Goal: Task Accomplishment & Management: Use online tool/utility

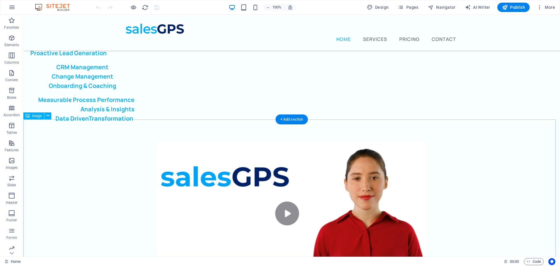
scroll to position [29, 0]
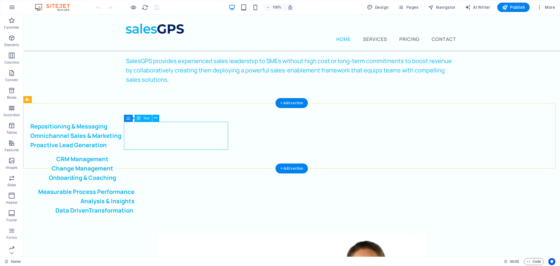
click at [132, 132] on div "Repositioning & Messaging Omnichannel Sales & Marketing Proactive Lead Generati…" at bounding box center [82, 136] width 104 height 28
click at [30, 132] on div "Repositioning & Messaging Omnichannel Sales & Marketing Proactive Lead Generati…" at bounding box center [291, 168] width 537 height 131
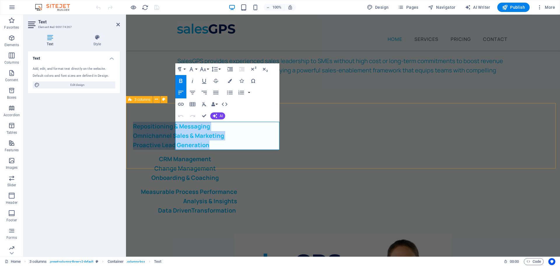
drag, startPoint x: 252, startPoint y: 148, endPoint x: 172, endPoint y: 126, distance: 82.1
click at [172, 126] on div "Repositioning & Messaging Omnichannel Sales & Marketing Proactive Lead Generati…" at bounding box center [343, 168] width 434 height 131
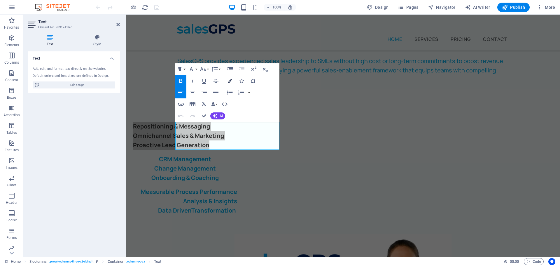
click at [229, 80] on icon "button" at bounding box center [230, 81] width 4 height 4
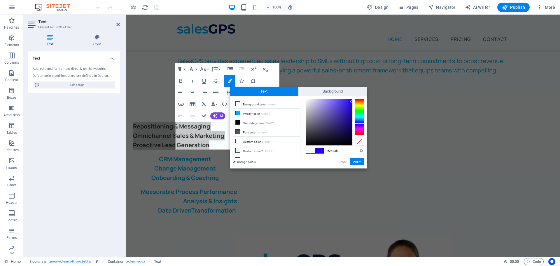
click at [360, 123] on div at bounding box center [359, 117] width 9 height 36
type input "#12065d"
click at [349, 128] on div at bounding box center [329, 122] width 46 height 46
drag, startPoint x: 343, startPoint y: 151, endPoint x: 324, endPoint y: 149, distance: 19.6
click at [324, 149] on div "#12065d Supported formats #0852ed rgb(8, 82, 237) rgba(8, 82, 237, 90%) hsv(221…" at bounding box center [335, 174] width 64 height 157
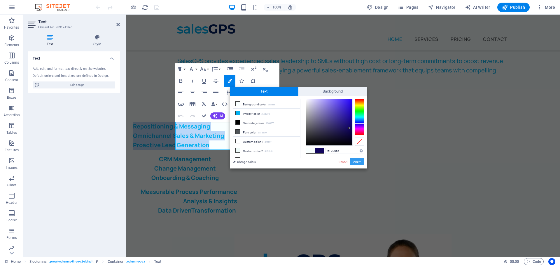
click at [361, 161] on button "Apply" at bounding box center [357, 161] width 15 height 7
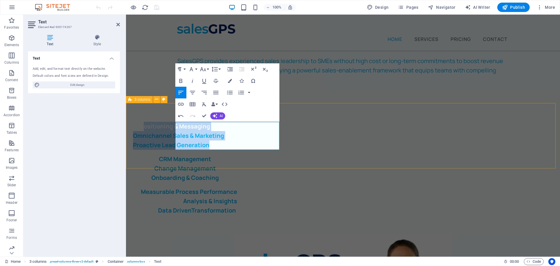
drag, startPoint x: 185, startPoint y: 127, endPoint x: 211, endPoint y: 140, distance: 29.1
click at [264, 160] on div "​ ​ Repositioning & Messaging Omnichannel Sales & Marketing Proactive Lead Gene…" at bounding box center [343, 168] width 434 height 131
click at [174, 127] on div "​ ​ Repositioning & Messaging Omnichannel Sales & Marketing Proactive Lead Gene…" at bounding box center [343, 168] width 434 height 131
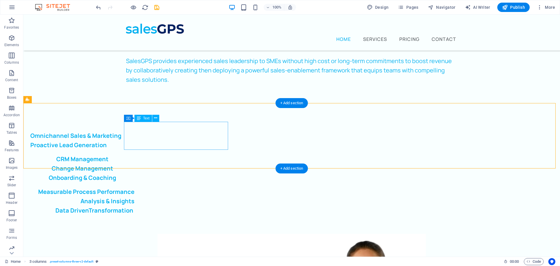
click at [135, 126] on div "Repositioning & Messaging Omnichannel Sales & Marketing Proactive Lead Generati…" at bounding box center [82, 136] width 104 height 28
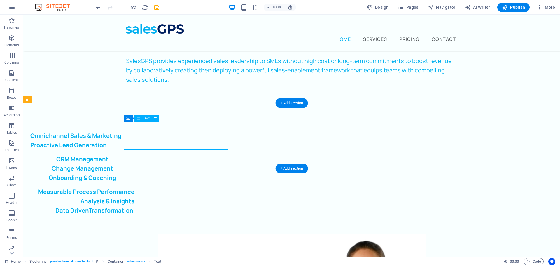
click at [135, 134] on div "Repositioning & Messaging Omnichannel Sales & Marketing Proactive Lead Generati…" at bounding box center [82, 136] width 104 height 28
drag, startPoint x: 161, startPoint y: 134, endPoint x: 59, endPoint y: 134, distance: 102.4
click at [135, 134] on div "Repositioning & Messaging Omnichannel Sales & Marketing Proactive Lead Generati…" at bounding box center [82, 136] width 104 height 28
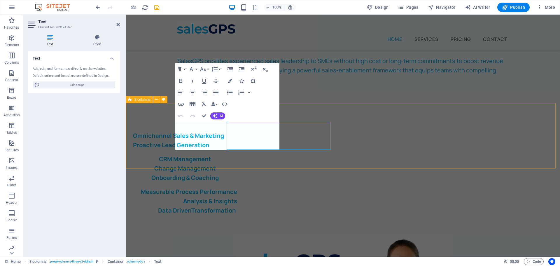
click at [161, 134] on div "Repositioning & Messaging Omnichannel Sales & Marketing Proactive Lead Generati…" at bounding box center [343, 168] width 434 height 131
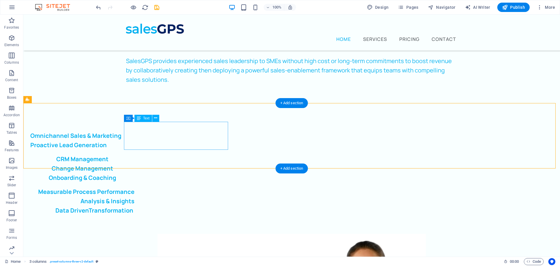
click at [135, 137] on div "Repositioning & Messaging Omnichannel Sales & Marketing Proactive Lead Generati…" at bounding box center [82, 136] width 104 height 28
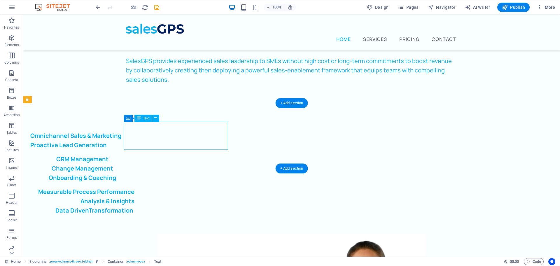
click at [135, 146] on div "Repositioning & Messaging Omnichannel Sales & Marketing Proactive Lead Generati…" at bounding box center [82, 136] width 104 height 28
click at [135, 142] on div "Repositioning & Messaging Omnichannel Sales & Marketing Proactive Lead Generati…" at bounding box center [82, 136] width 104 height 28
drag, startPoint x: 192, startPoint y: 142, endPoint x: 89, endPoint y: 142, distance: 102.7
click at [135, 142] on div "Repositioning & Messaging Omnichannel Sales & Marketing Proactive Lead Generati…" at bounding box center [82, 136] width 104 height 28
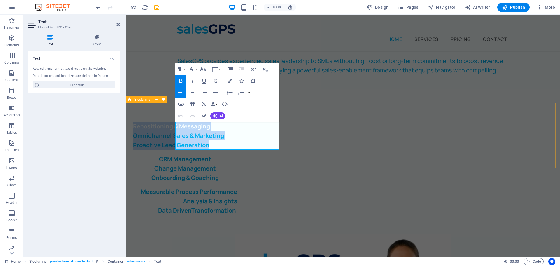
drag, startPoint x: 250, startPoint y: 146, endPoint x: 170, endPoint y: 125, distance: 82.1
click at [170, 125] on div "Repositioning & Messaging Omnichannel Sales & Marketing Proactive Lead Generati…" at bounding box center [343, 168] width 434 height 131
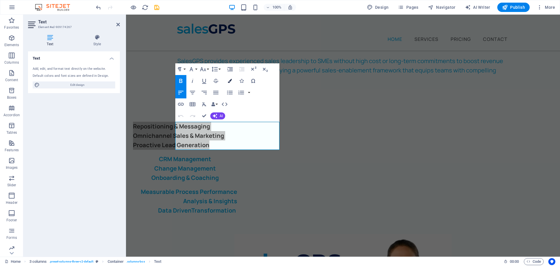
click at [229, 79] on icon "button" at bounding box center [230, 81] width 4 height 4
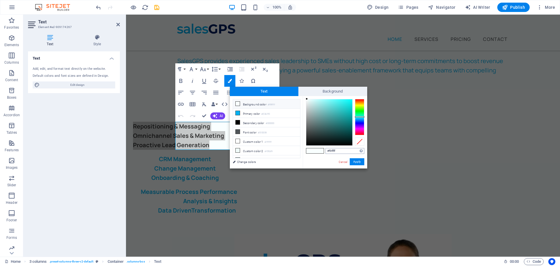
click at [341, 150] on input "#f9ffff" at bounding box center [345, 151] width 39 height 6
click at [340, 150] on input "#f9ffff" at bounding box center [345, 151] width 39 height 6
type input "#12065d"
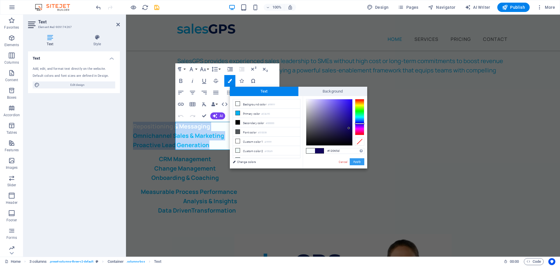
click at [356, 162] on button "Apply" at bounding box center [357, 161] width 15 height 7
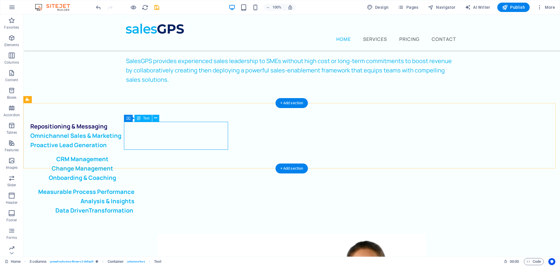
click at [124, 135] on div "Repositioning & Messaging Omnichannel Sales & Marketing Proactive Lead Generati…" at bounding box center [82, 136] width 104 height 28
click at [130, 136] on div "Repositioning & Messaging Omnichannel Sales & Marketing Proactive Lead Generati…" at bounding box center [82, 136] width 104 height 28
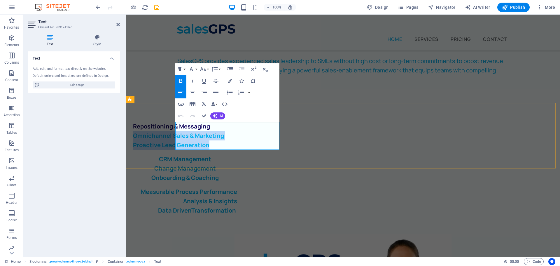
drag, startPoint x: 176, startPoint y: 136, endPoint x: 258, endPoint y: 132, distance: 81.8
click at [237, 144] on div "Repositioning & Messaging Omnichannel Sales & Marketing Proactive Lead Generati…" at bounding box center [185, 136] width 104 height 28
click at [230, 78] on button "Colors" at bounding box center [229, 81] width 11 height 12
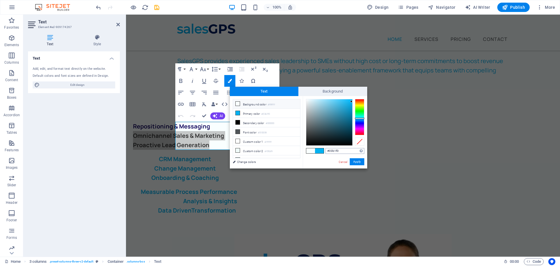
click at [339, 150] on input "#03b1f0" at bounding box center [345, 151] width 39 height 6
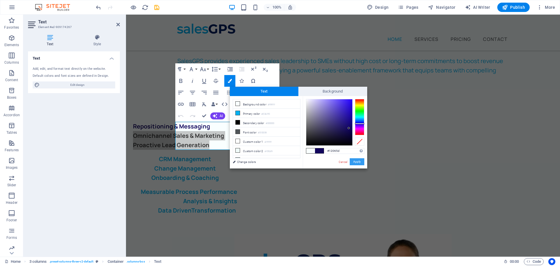
drag, startPoint x: 353, startPoint y: 161, endPoint x: 227, endPoint y: 146, distance: 126.9
click at [353, 161] on button "Apply" at bounding box center [357, 161] width 15 height 7
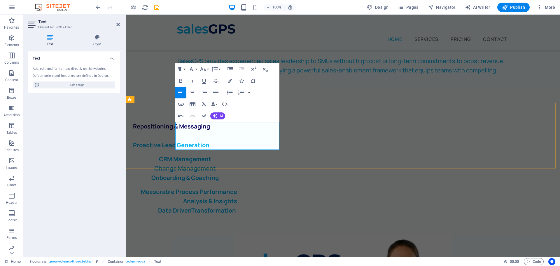
drag, startPoint x: 190, startPoint y: 134, endPoint x: 187, endPoint y: 129, distance: 5.8
click at [190, 132] on strong "Omnichannel Sales & Marketing" at bounding box center [178, 136] width 91 height 8
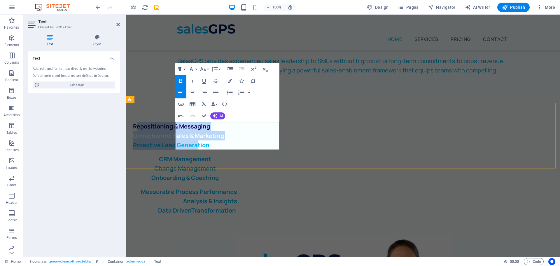
drag, startPoint x: 177, startPoint y: 127, endPoint x: 239, endPoint y: 143, distance: 63.8
click at [237, 143] on div "Repositioning & Messaging ​ ​ Omnichannel Sales & Marketing Proactive Lead Gene…" at bounding box center [185, 136] width 104 height 28
drag, startPoint x: 259, startPoint y: 143, endPoint x: 166, endPoint y: 121, distance: 95.8
click at [166, 121] on div "Repositioning & Messaging ​ ​ Omnichannel Sales & Marketing Proactive Lead Gene…" at bounding box center [343, 168] width 434 height 131
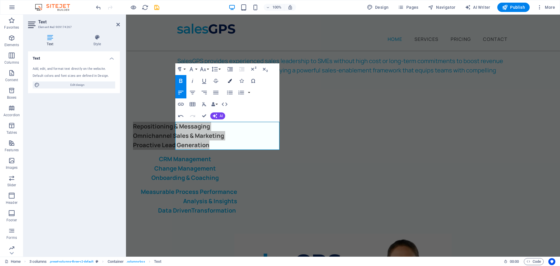
click at [233, 80] on button "Colors" at bounding box center [229, 81] width 11 height 12
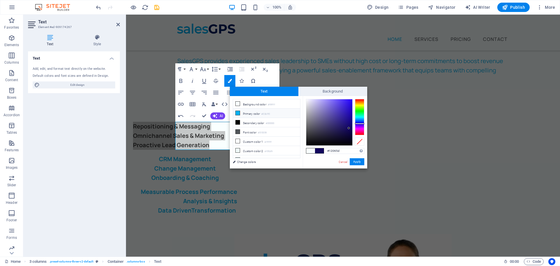
click at [240, 112] on li "Primary color #03b1f0" at bounding box center [266, 113] width 67 height 9
type input "#03b1f0"
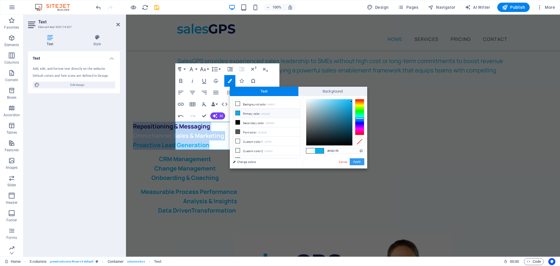
click at [363, 163] on button "Apply" at bounding box center [357, 161] width 15 height 7
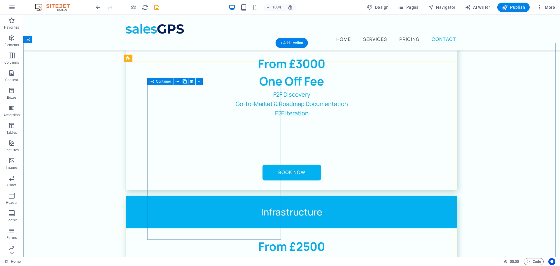
scroll to position [1080, 0]
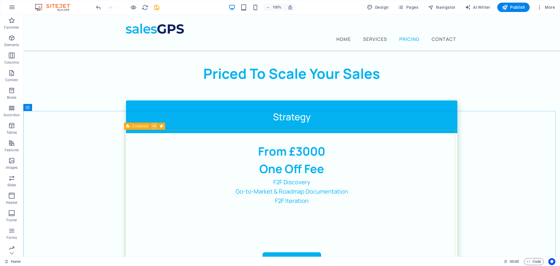
click at [153, 126] on icon at bounding box center [154, 126] width 3 height 6
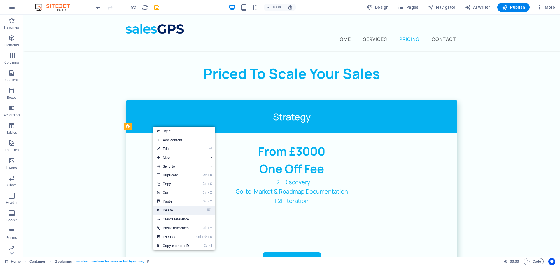
click at [178, 213] on link "⌦ Delete" at bounding box center [172, 210] width 39 height 9
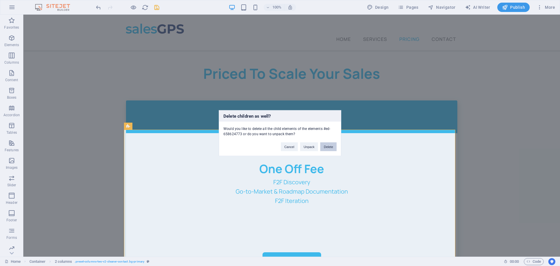
click at [326, 146] on button "Delete" at bounding box center [328, 146] width 16 height 9
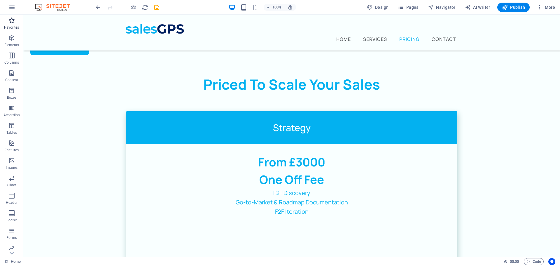
click at [13, 30] on span "Favorites" at bounding box center [11, 24] width 23 height 14
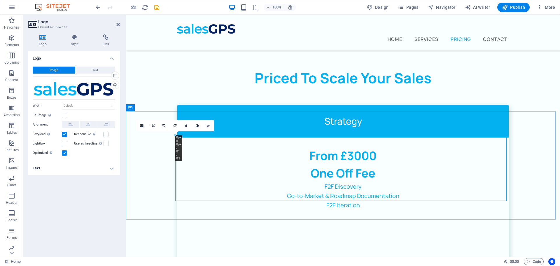
scroll to position [1053, 0]
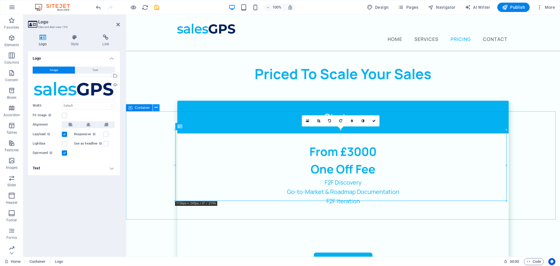
click at [156, 110] on icon at bounding box center [156, 107] width 3 height 6
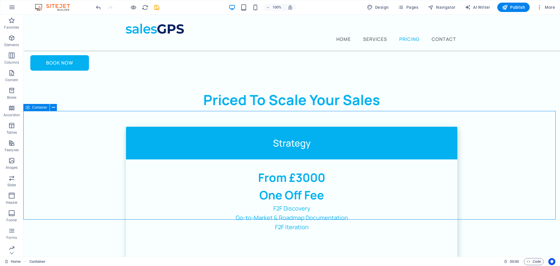
scroll to position [1080, 0]
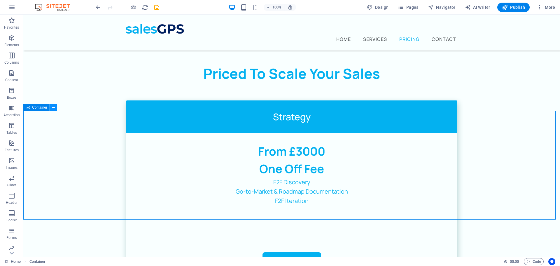
click at [53, 109] on icon at bounding box center [53, 107] width 3 height 6
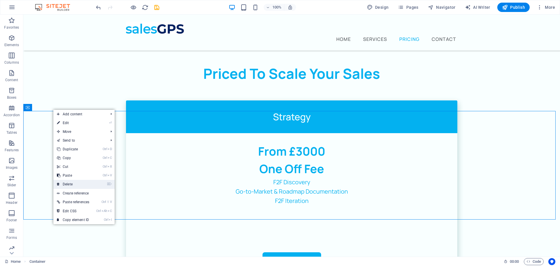
click at [79, 184] on link "⌦ Delete" at bounding box center [72, 184] width 39 height 9
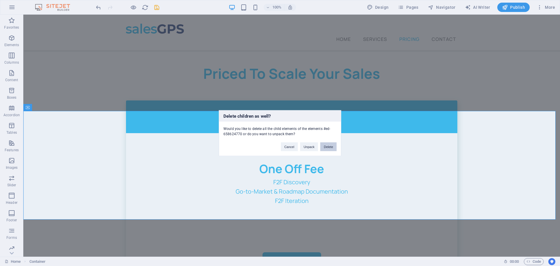
click at [332, 148] on button "Delete" at bounding box center [328, 146] width 16 height 9
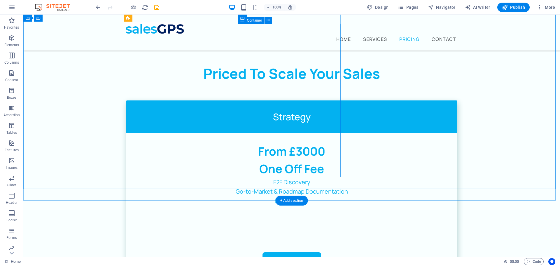
scroll to position [990, 0]
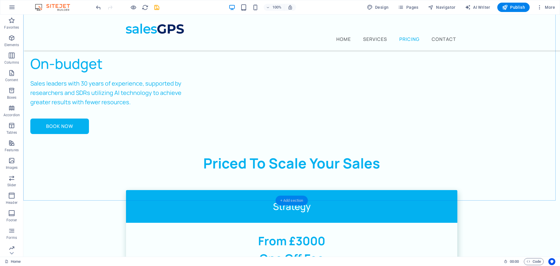
click at [291, 200] on div "+ Add section" at bounding box center [292, 201] width 32 height 10
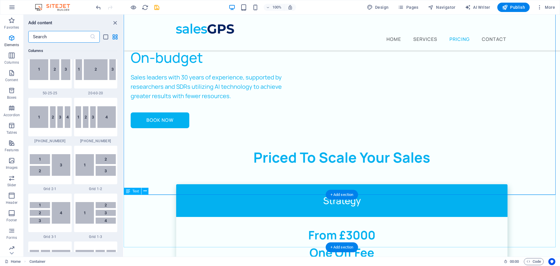
scroll to position [1021, 0]
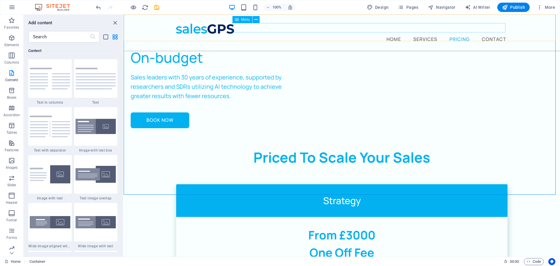
click at [497, 34] on nav "Home Services Pricing Contact" at bounding box center [342, 38] width 332 height 9
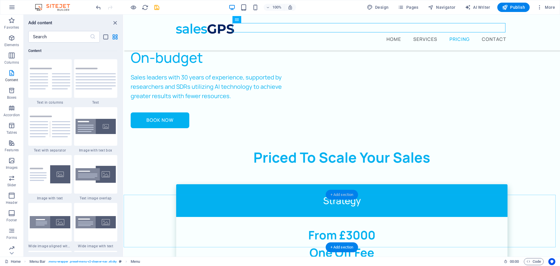
click at [334, 193] on div "+ Add section" at bounding box center [342, 195] width 32 height 10
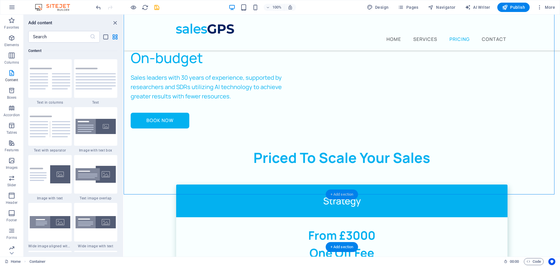
scroll to position [971, 0]
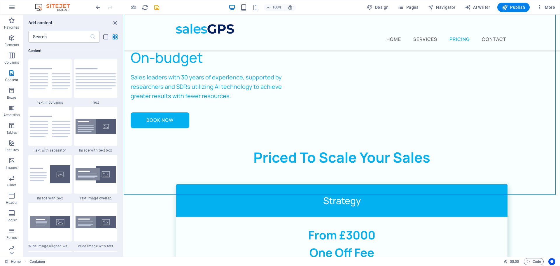
click at [85, 131] on img at bounding box center [96, 126] width 41 height 15
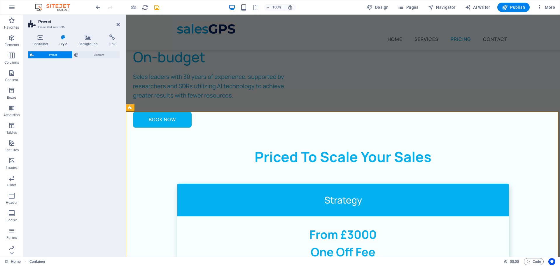
select select "rem"
select select "px"
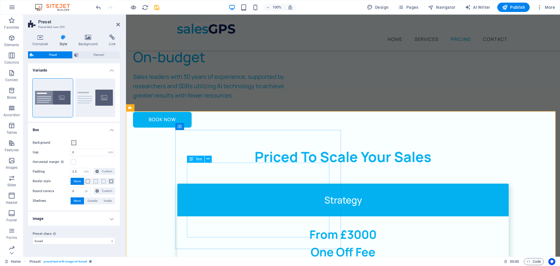
scroll to position [1053, 0]
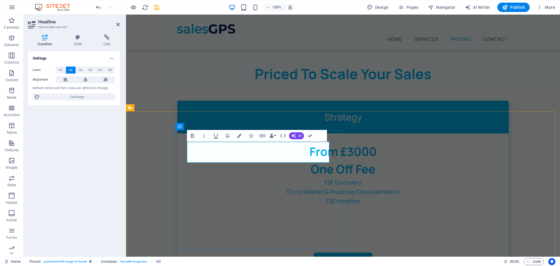
click at [191, 134] on icon "button" at bounding box center [192, 136] width 3 height 4
click at [238, 136] on icon "button" at bounding box center [239, 136] width 4 height 4
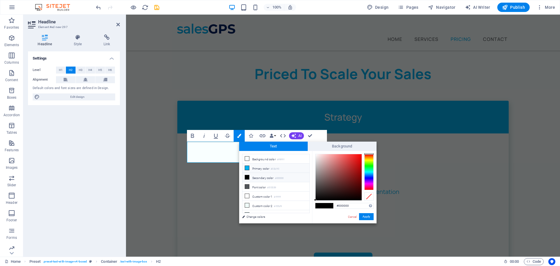
click at [245, 167] on icon at bounding box center [247, 168] width 4 height 4
type input "#03b1f0"
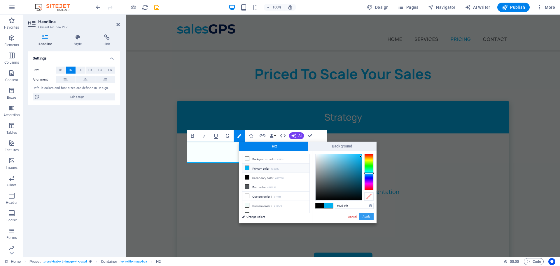
click at [368, 215] on button "Apply" at bounding box center [366, 216] width 15 height 7
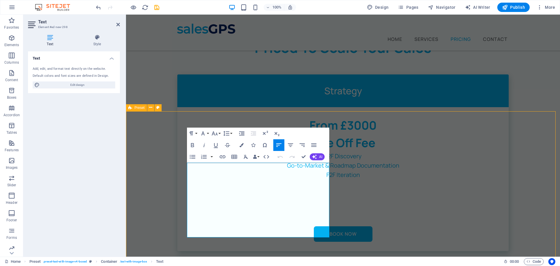
scroll to position [1079, 0]
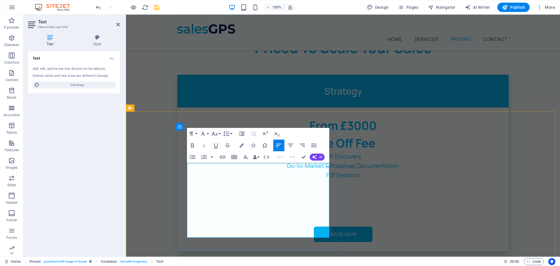
scroll to position [1053, 0]
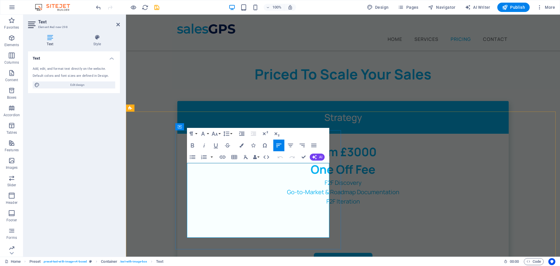
drag, startPoint x: 188, startPoint y: 167, endPoint x: 316, endPoint y: 221, distance: 139.0
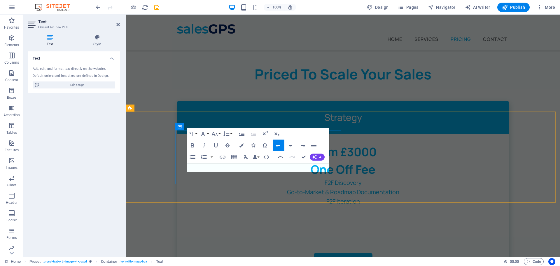
click at [245, 145] on button "Colors" at bounding box center [241, 145] width 11 height 12
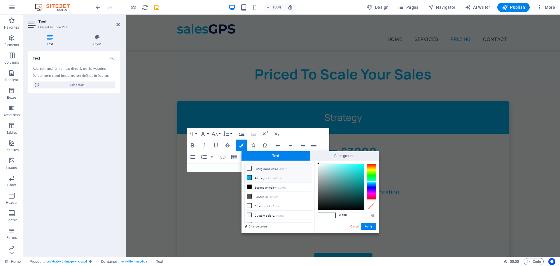
click at [250, 176] on icon at bounding box center [249, 177] width 4 height 4
type input "#03b1f0"
drag, startPoint x: 366, startPoint y: 228, endPoint x: 240, endPoint y: 213, distance: 126.9
click at [366, 228] on button "Apply" at bounding box center [369, 226] width 15 height 7
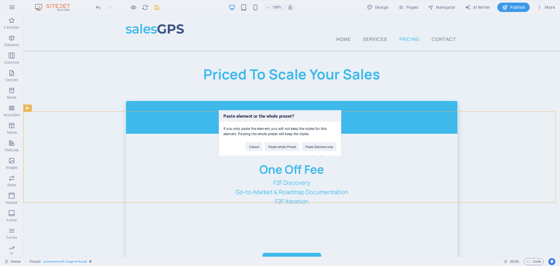
drag, startPoint x: 385, startPoint y: 160, endPoint x: 362, endPoint y: 145, distance: 27.5
click at [385, 160] on div "Paste element or the whole preset? If you only paste the element, you will not …" at bounding box center [280, 133] width 560 height 266
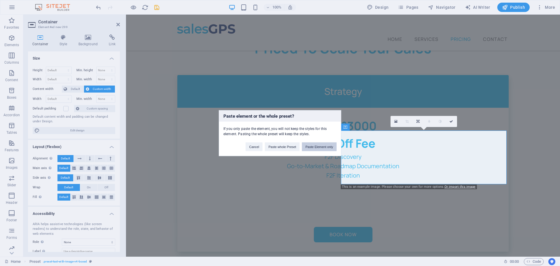
scroll to position [1053, 0]
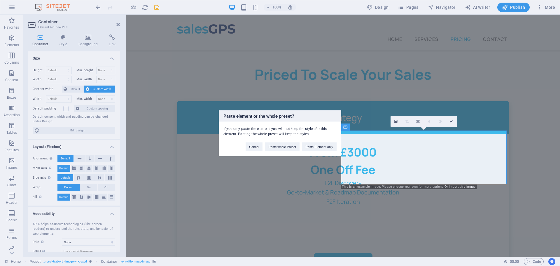
drag, startPoint x: 451, startPoint y: 121, endPoint x: 315, endPoint y: 126, distance: 136.4
click at [451, 121] on div "Paste element or the whole preset? If you only paste the element, you will not …" at bounding box center [280, 133] width 560 height 266
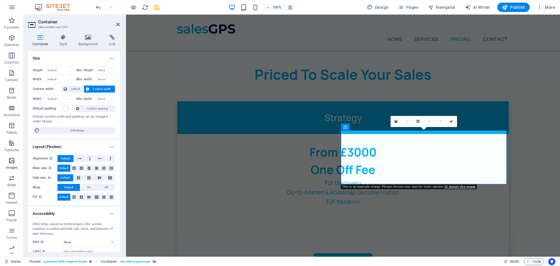
click at [13, 163] on icon "button" at bounding box center [11, 160] width 7 height 7
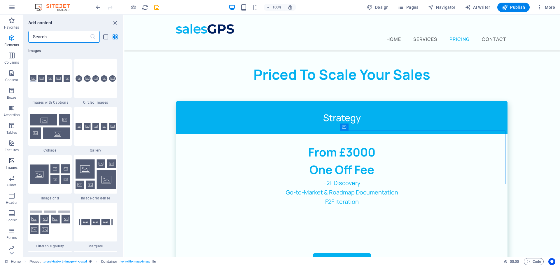
scroll to position [2959, 0]
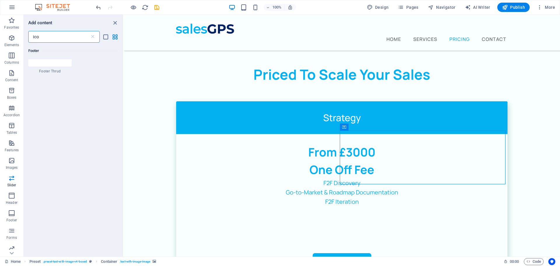
type input "icon"
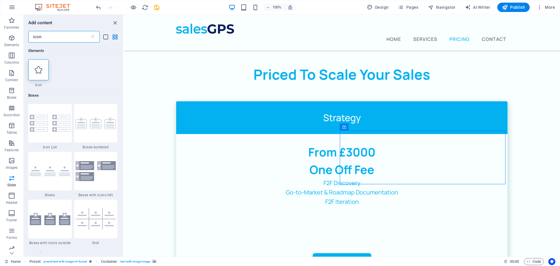
scroll to position [1053, 0]
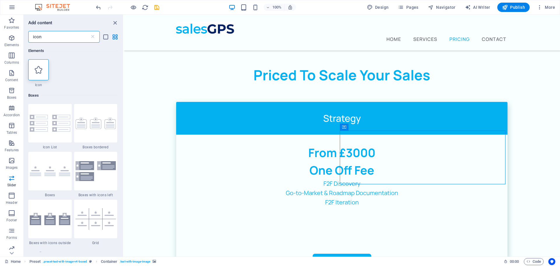
select select "xMidYMid"
select select "px"
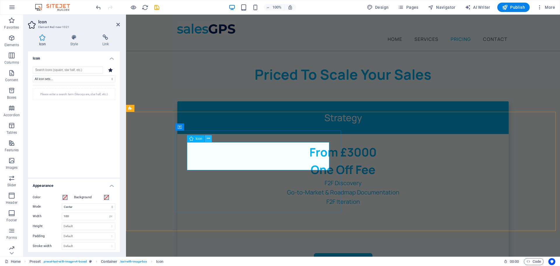
click at [208, 138] on icon at bounding box center [208, 138] width 3 height 6
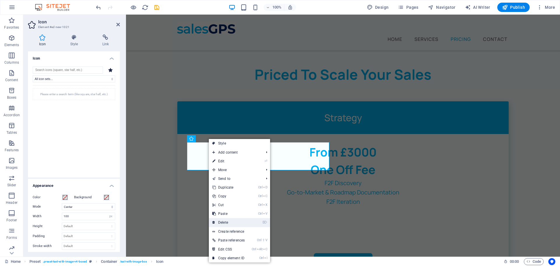
click at [233, 222] on link "⌦ Delete" at bounding box center [228, 222] width 39 height 9
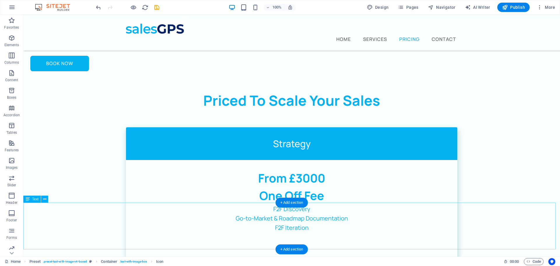
scroll to position [1079, 0]
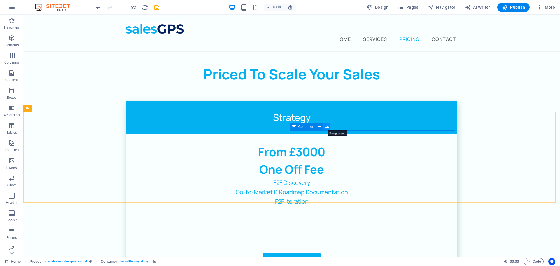
click at [328, 128] on icon at bounding box center [327, 127] width 4 height 6
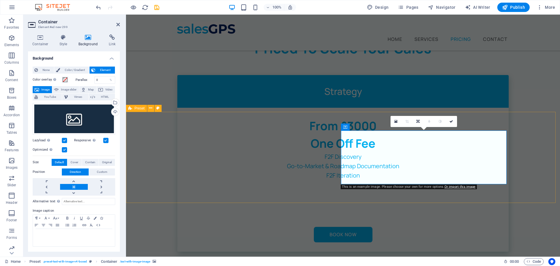
scroll to position [1053, 0]
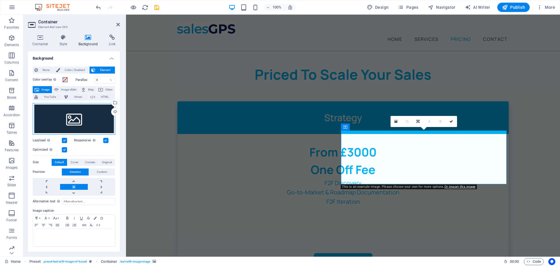
click at [88, 123] on div "Drag files here, click to choose files or select files from Files or our free s…" at bounding box center [74, 119] width 83 height 32
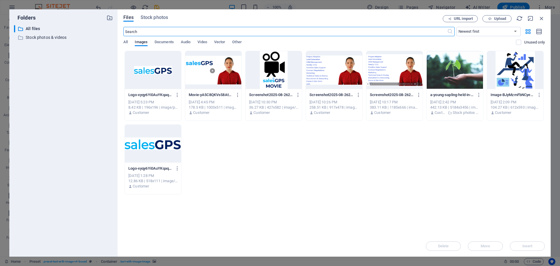
scroll to position [1091, 0]
click at [42, 36] on p "Stock photos & videos" at bounding box center [64, 37] width 76 height 7
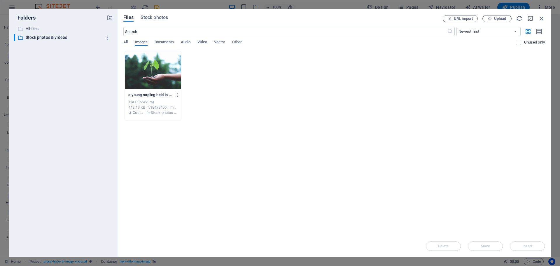
click at [38, 26] on p "All files" at bounding box center [64, 28] width 76 height 7
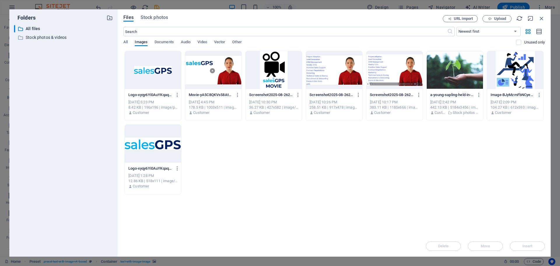
click at [157, 67] on div at bounding box center [153, 70] width 56 height 38
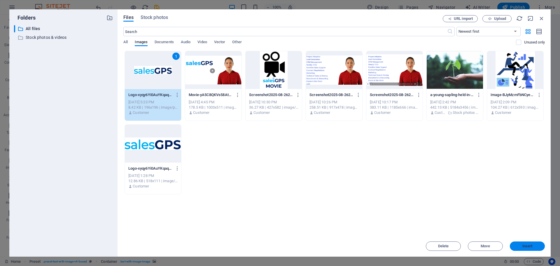
click at [534, 245] on span "Insert" at bounding box center [527, 246] width 30 height 4
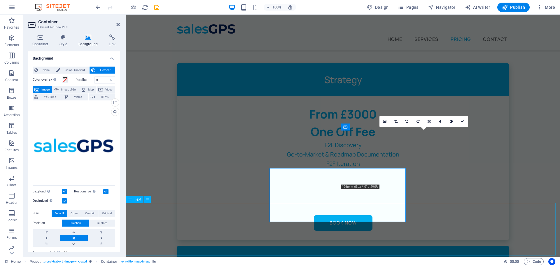
scroll to position [1053, 0]
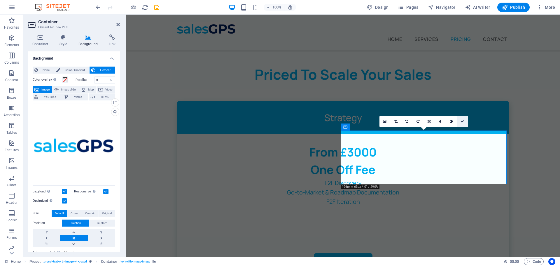
click at [464, 120] on icon at bounding box center [463, 122] width 4 height 4
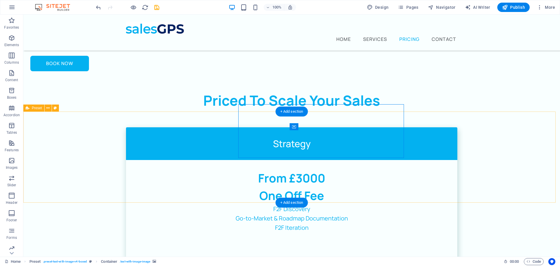
scroll to position [1079, 0]
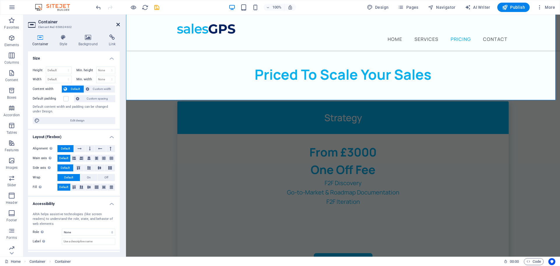
click at [118, 24] on icon at bounding box center [118, 24] width 4 height 5
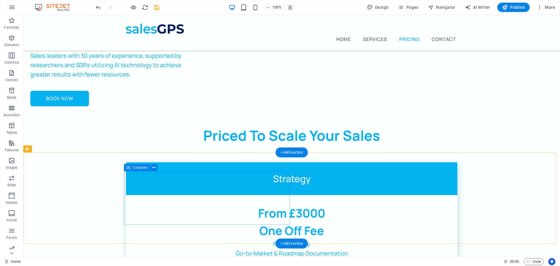
scroll to position [1081, 0]
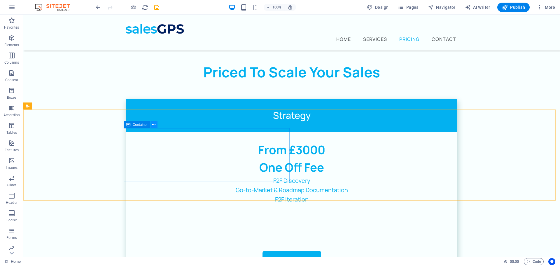
click at [155, 124] on icon at bounding box center [153, 125] width 3 height 6
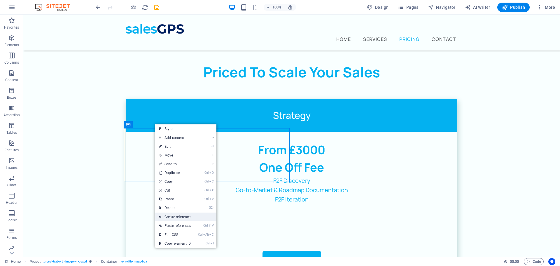
click at [182, 218] on link "Create reference" at bounding box center [185, 216] width 61 height 9
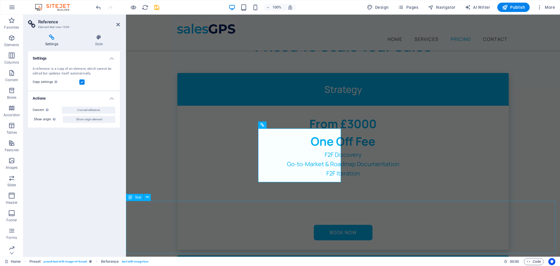
scroll to position [1055, 0]
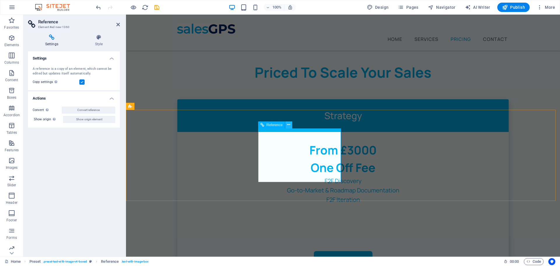
click at [291, 122] on button at bounding box center [288, 124] width 7 height 7
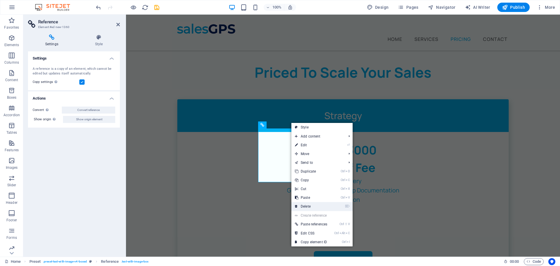
drag, startPoint x: 313, startPoint y: 203, endPoint x: 290, endPoint y: 189, distance: 27.5
click at [313, 203] on link "⌦ Delete" at bounding box center [311, 206] width 39 height 9
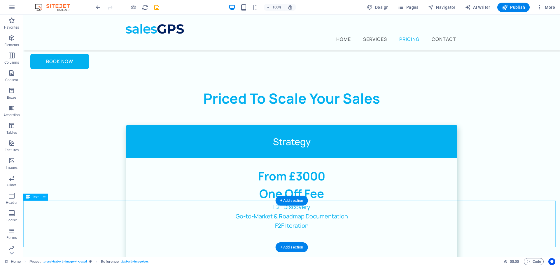
scroll to position [1081, 0]
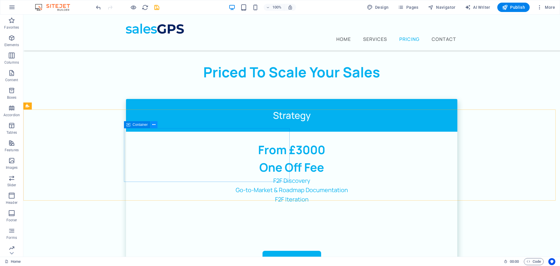
click at [154, 123] on icon at bounding box center [153, 125] width 3 height 6
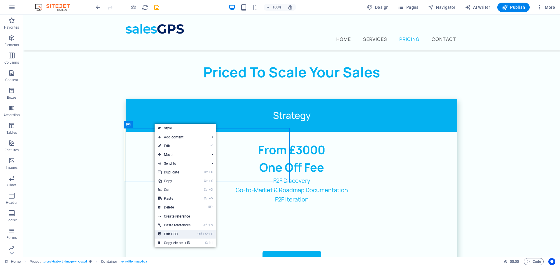
click at [186, 235] on link "Ctrl Alt C Edit CSS" at bounding box center [174, 234] width 39 height 9
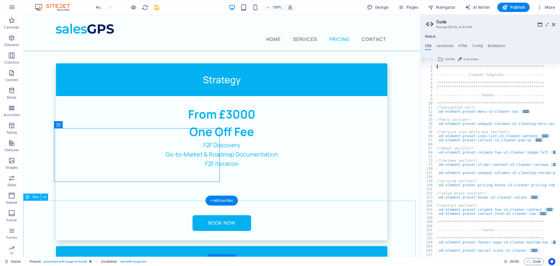
scroll to position [1046, 0]
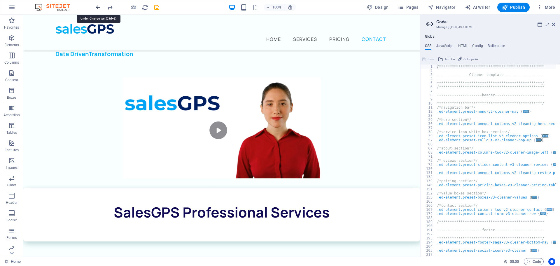
scroll to position [29, 0]
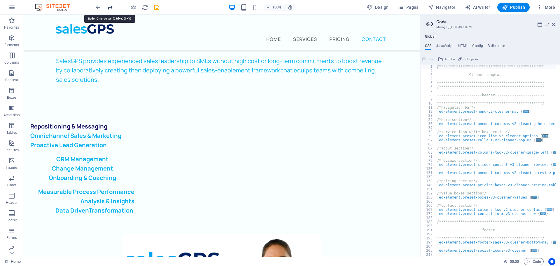
click at [110, 7] on icon "redo" at bounding box center [110, 7] width 7 height 7
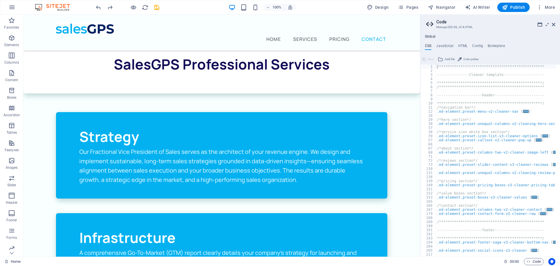
scroll to position [350, 0]
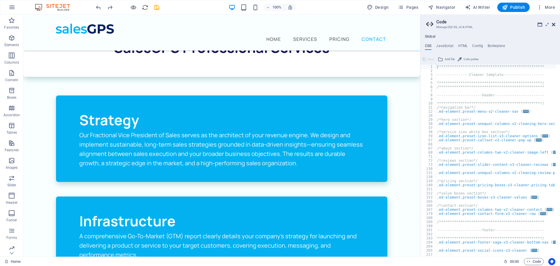
click at [554, 25] on icon at bounding box center [554, 24] width 4 height 5
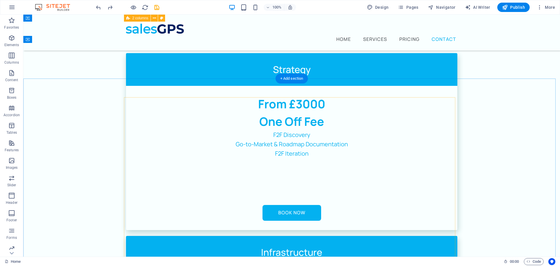
scroll to position [1112, 0]
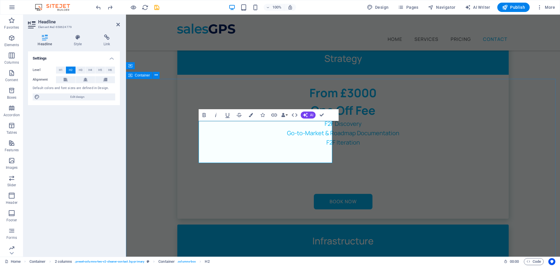
scroll to position [1086, 0]
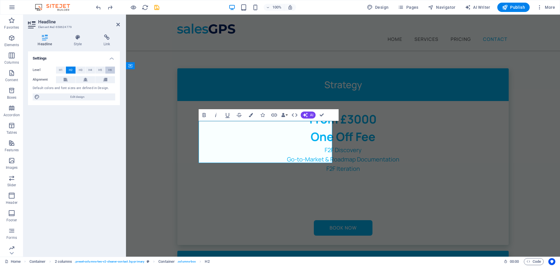
click at [110, 71] on span "H6" at bounding box center [110, 70] width 4 height 7
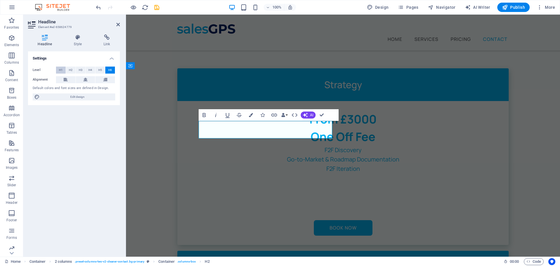
click at [60, 69] on span "H1" at bounding box center [61, 70] width 4 height 7
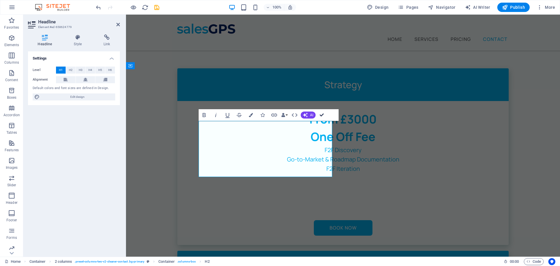
drag, startPoint x: 325, startPoint y: 114, endPoint x: 301, endPoint y: 100, distance: 27.8
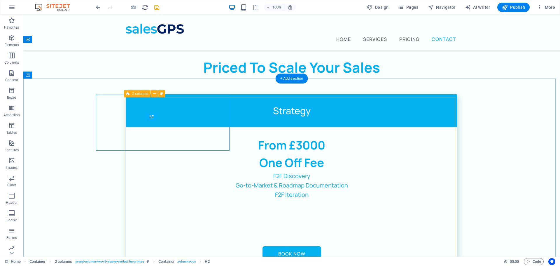
scroll to position [1112, 0]
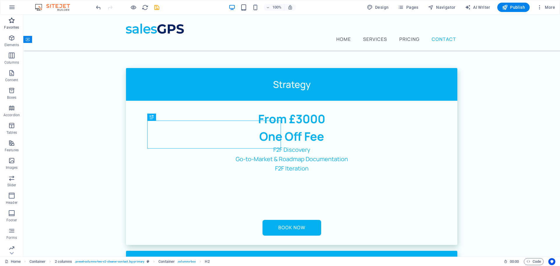
click at [17, 22] on span "Favorites" at bounding box center [11, 24] width 23 height 14
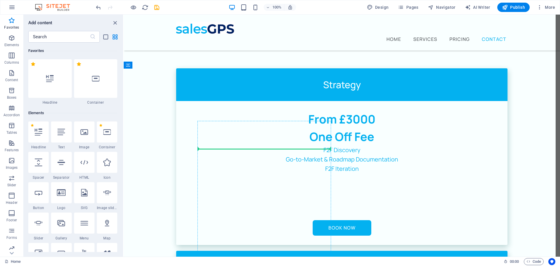
scroll to position [1086, 0]
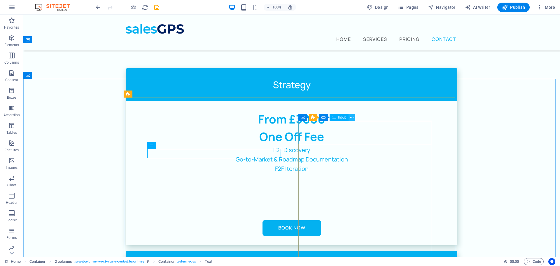
click at [353, 116] on icon at bounding box center [351, 117] width 3 height 6
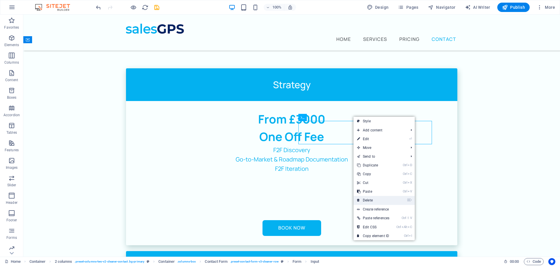
click at [375, 199] on link "⌦ Delete" at bounding box center [373, 200] width 39 height 9
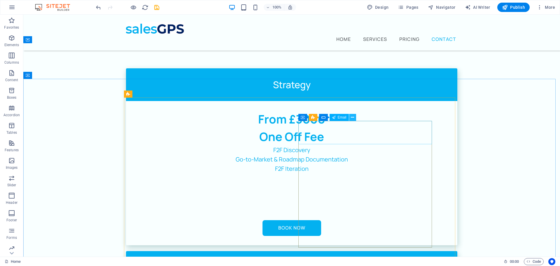
click at [353, 115] on icon at bounding box center [352, 117] width 3 height 6
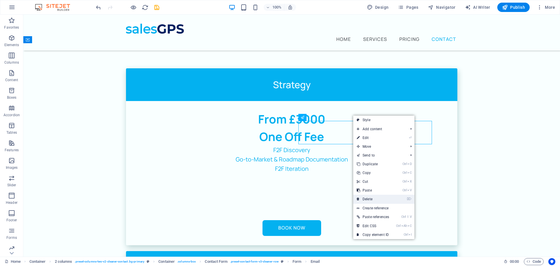
click at [371, 196] on link "⌦ Delete" at bounding box center [372, 199] width 39 height 9
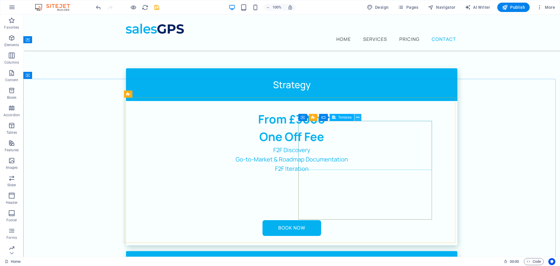
click at [360, 116] on button at bounding box center [358, 117] width 7 height 7
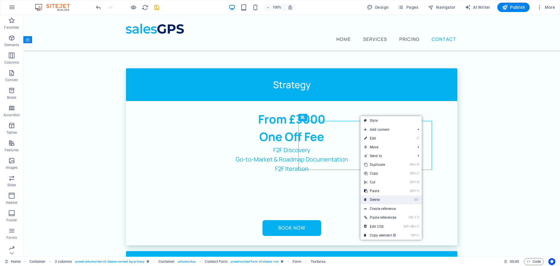
drag, startPoint x: 385, startPoint y: 199, endPoint x: 355, endPoint y: 160, distance: 49.7
click at [385, 199] on link "⌦ Delete" at bounding box center [380, 199] width 39 height 9
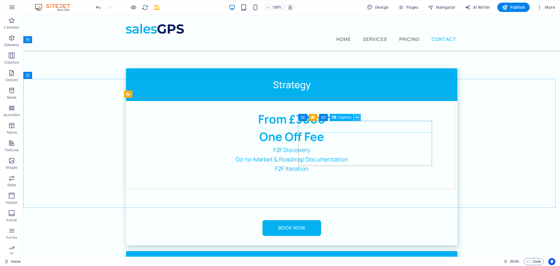
click at [357, 117] on icon at bounding box center [357, 117] width 3 height 6
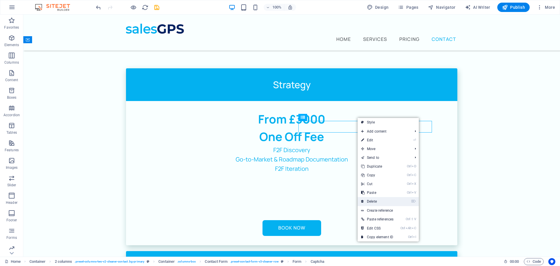
click at [376, 199] on link "⌦ Delete" at bounding box center [377, 201] width 39 height 9
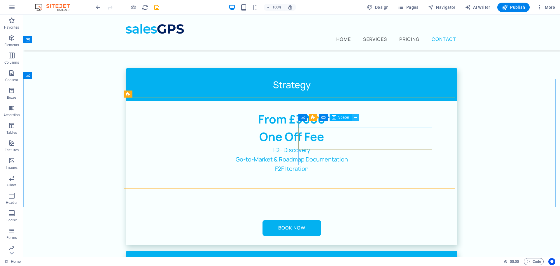
click at [355, 116] on icon at bounding box center [355, 117] width 3 height 6
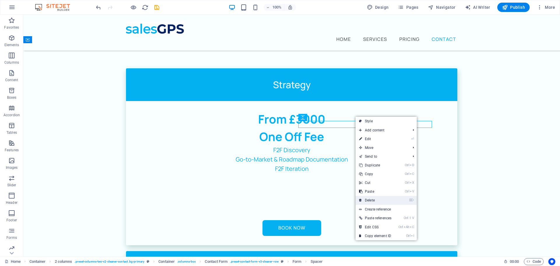
click at [375, 201] on link "⌦ Delete" at bounding box center [375, 200] width 39 height 9
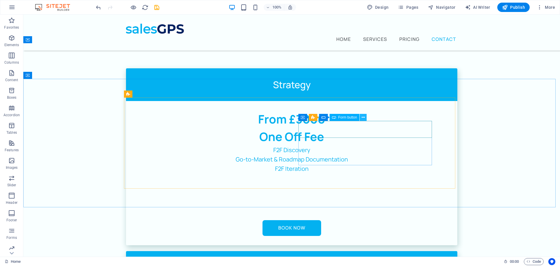
click at [365, 117] on button at bounding box center [363, 117] width 7 height 7
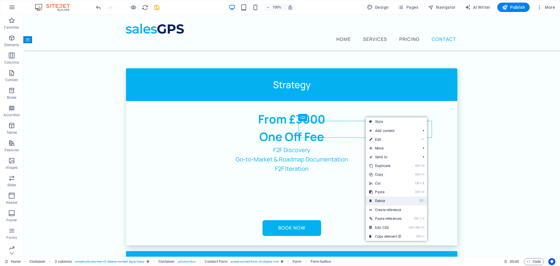
click at [381, 197] on link "⌦ Delete" at bounding box center [385, 200] width 39 height 9
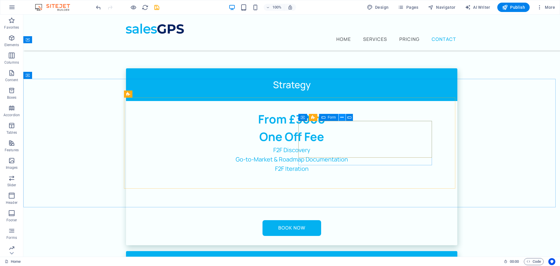
click at [342, 118] on icon at bounding box center [342, 117] width 3 height 6
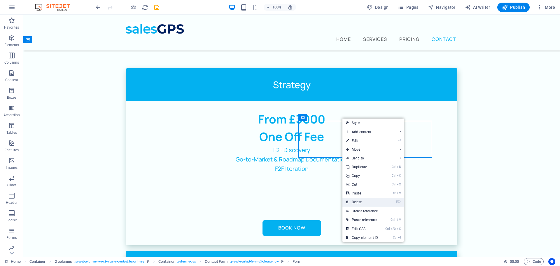
click at [364, 200] on link "⌦ Delete" at bounding box center [362, 202] width 39 height 9
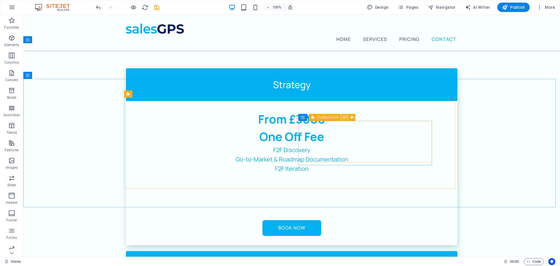
click at [346, 118] on icon at bounding box center [344, 117] width 3 height 6
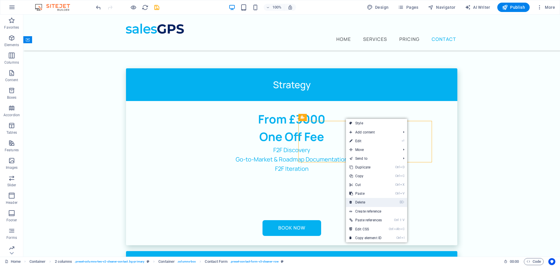
click at [359, 203] on link "⌦ Delete" at bounding box center [365, 202] width 39 height 9
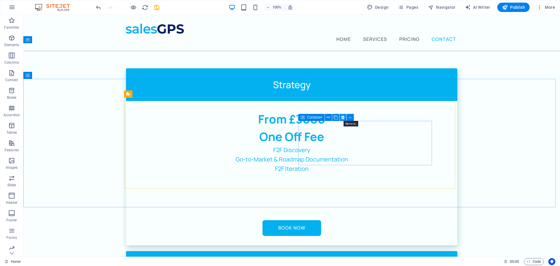
click at [342, 117] on icon at bounding box center [342, 117] width 3 height 6
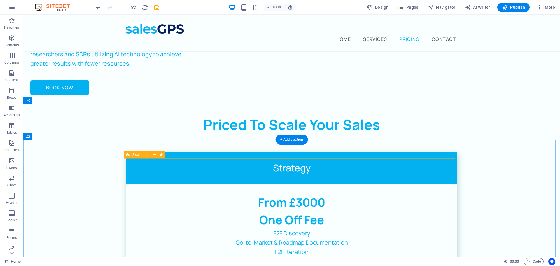
scroll to position [1024, 0]
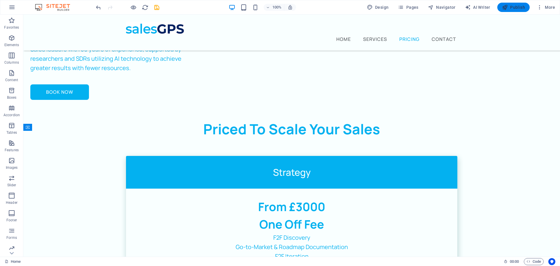
click at [515, 10] on span "Publish" at bounding box center [513, 7] width 23 height 6
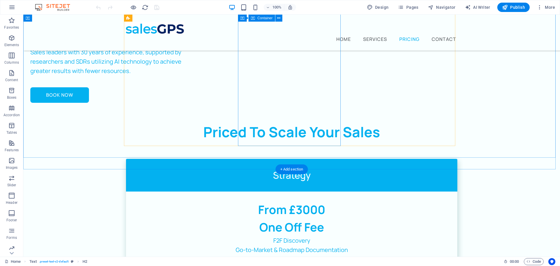
scroll to position [1119, 0]
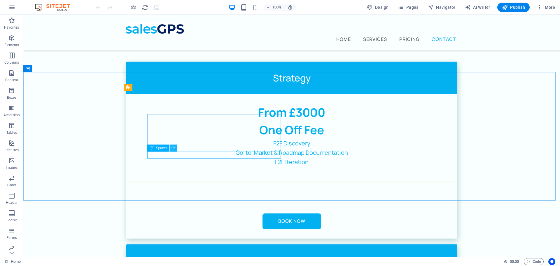
click at [175, 148] on icon at bounding box center [173, 148] width 3 height 6
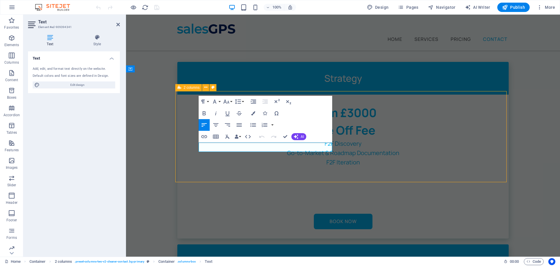
scroll to position [1118, 0]
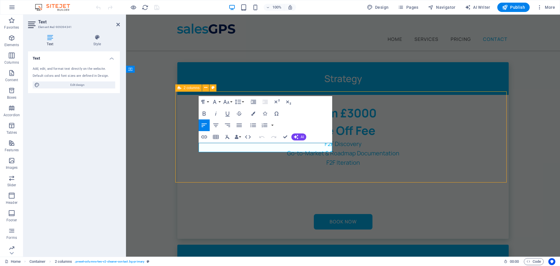
scroll to position [1118, 0]
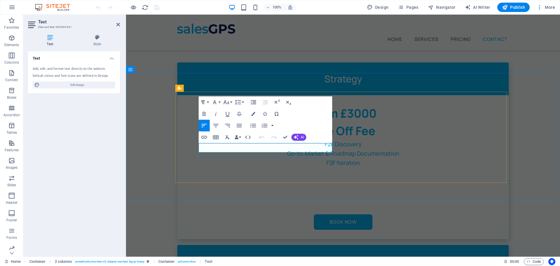
click at [205, 136] on icon "button" at bounding box center [204, 137] width 6 height 3
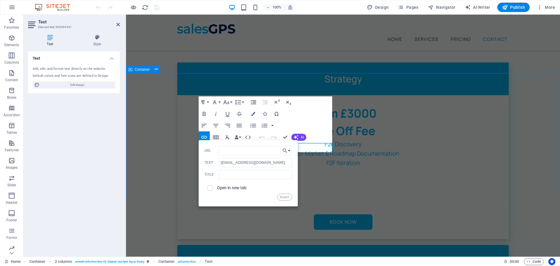
drag, startPoint x: 164, startPoint y: 174, endPoint x: 266, endPoint y: 175, distance: 102.7
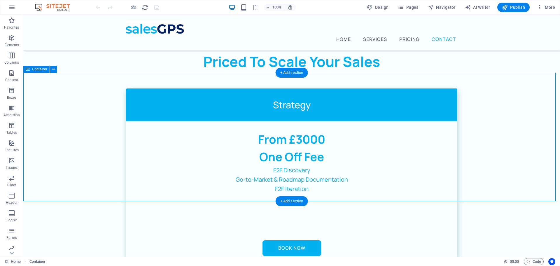
scroll to position [1118, 0]
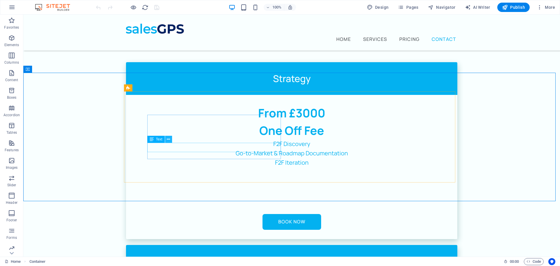
click at [170, 141] on icon at bounding box center [168, 139] width 3 height 6
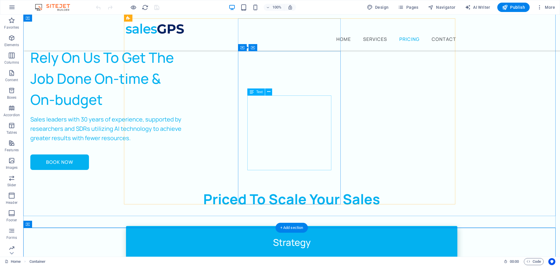
scroll to position [943, 0]
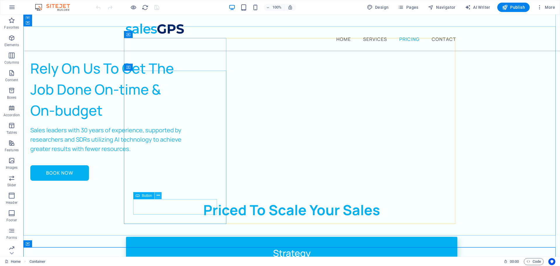
click at [159, 194] on icon at bounding box center [158, 195] width 3 height 6
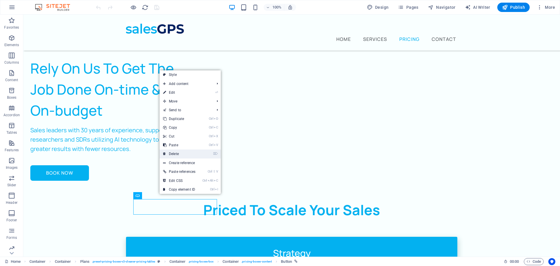
click at [186, 155] on link "⌦ Delete" at bounding box center [179, 153] width 39 height 9
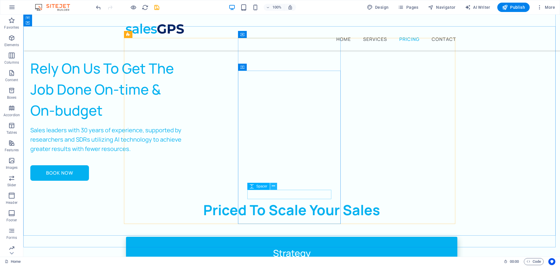
click at [276, 186] on button at bounding box center [273, 186] width 7 height 7
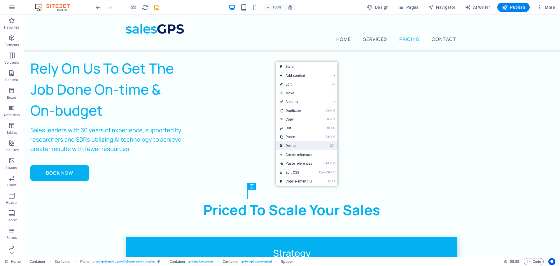
click at [296, 149] on link "⌦ Delete" at bounding box center [295, 145] width 39 height 9
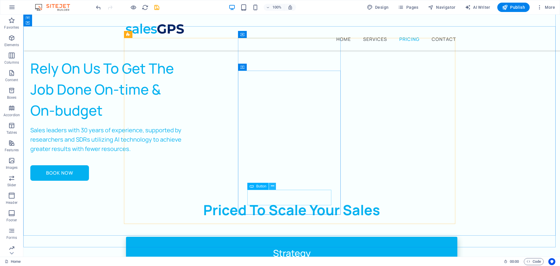
click at [272, 186] on icon at bounding box center [272, 186] width 3 height 6
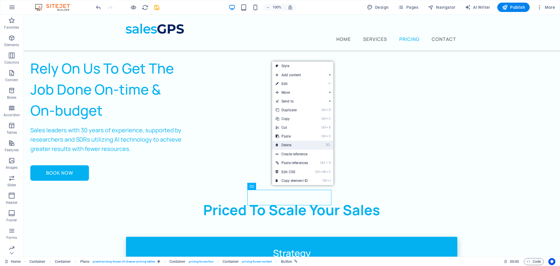
click at [294, 144] on link "⌦ Delete" at bounding box center [291, 145] width 39 height 9
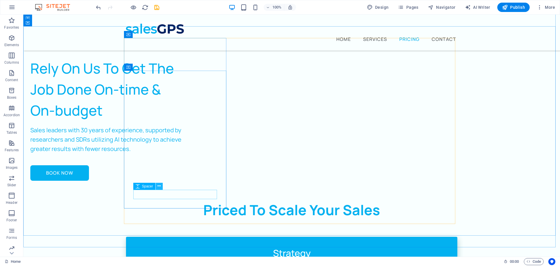
click at [159, 187] on icon at bounding box center [159, 186] width 3 height 6
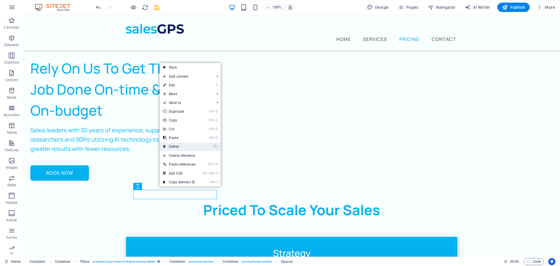
click at [181, 146] on link "⌦ Delete" at bounding box center [179, 146] width 39 height 9
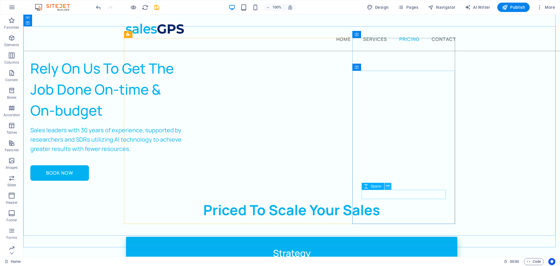
click at [388, 186] on icon at bounding box center [387, 186] width 3 height 6
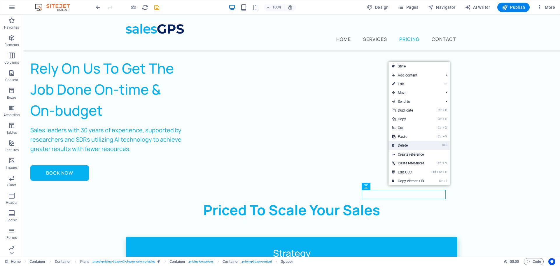
click at [404, 143] on link "⌦ Delete" at bounding box center [408, 145] width 39 height 9
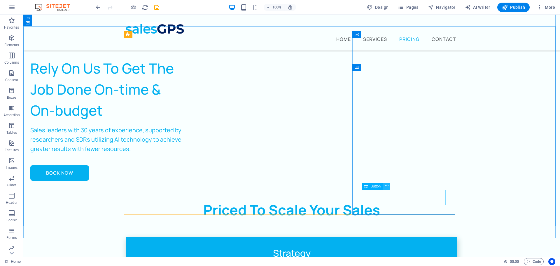
click at [386, 186] on icon at bounding box center [386, 186] width 3 height 6
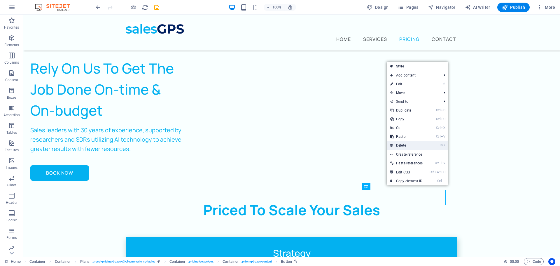
click at [414, 146] on link "⌦ Delete" at bounding box center [406, 145] width 39 height 9
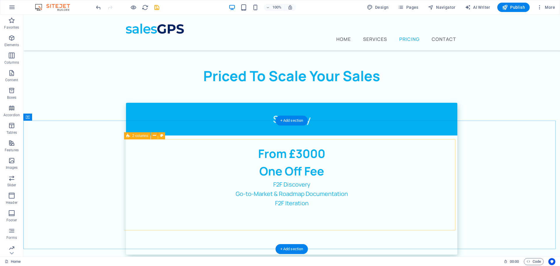
scroll to position [1094, 0]
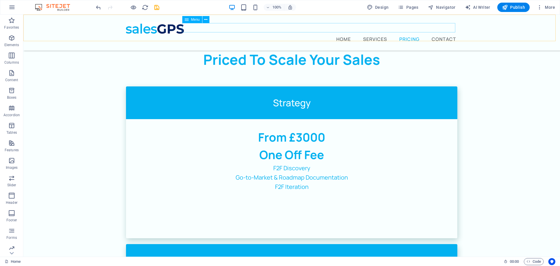
click at [439, 34] on nav "Home Services Pricing Contact" at bounding box center [292, 38] width 332 height 9
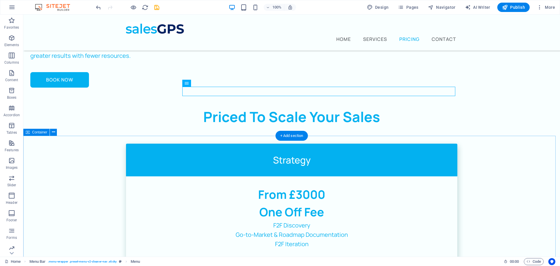
scroll to position [977, 0]
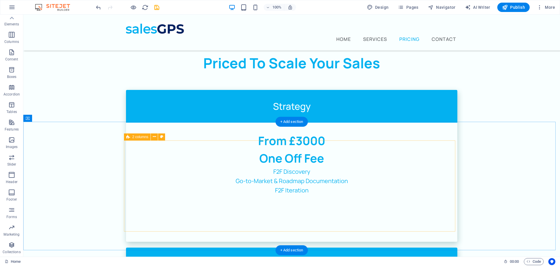
scroll to position [1094, 0]
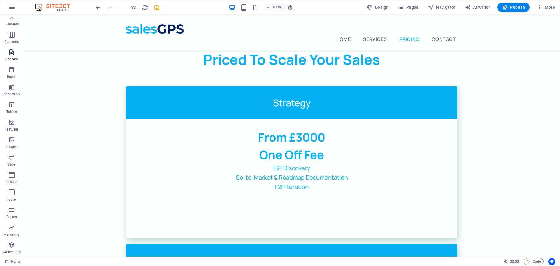
click at [9, 54] on icon "button" at bounding box center [11, 52] width 7 height 7
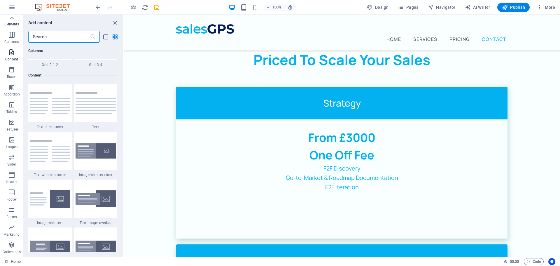
scroll to position [1021, 0]
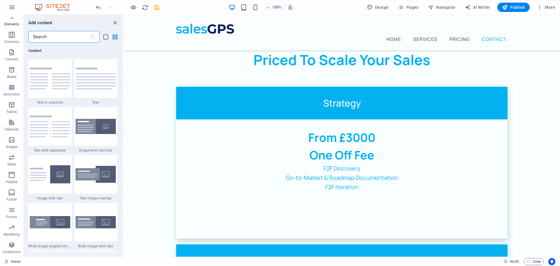
click at [50, 39] on input "text" at bounding box center [59, 37] width 62 height 12
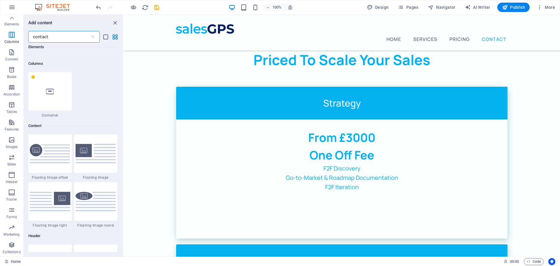
scroll to position [0, 0]
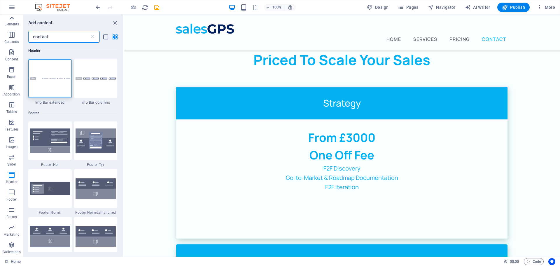
type input "contact"
click at [11, 19] on icon at bounding box center [12, 18] width 8 height 8
click at [10, 27] on p "Favorites" at bounding box center [11, 27] width 15 height 5
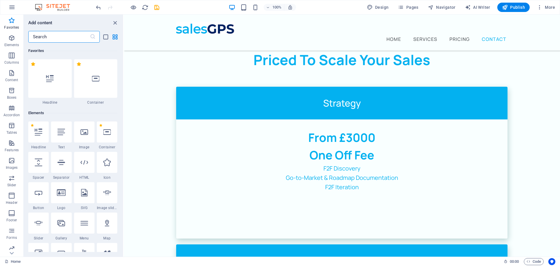
click at [55, 39] on input "text" at bounding box center [59, 37] width 62 height 12
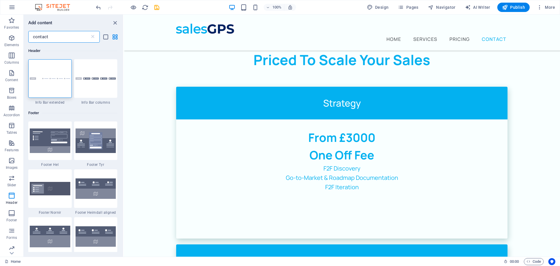
type input "contact"
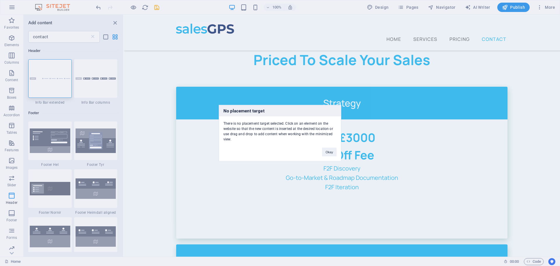
drag, startPoint x: 41, startPoint y: 76, endPoint x: 291, endPoint y: 86, distance: 250.0
click at [291, 86] on div "No placement target There is no placement target selected. Click on an element …" at bounding box center [280, 133] width 560 height 266
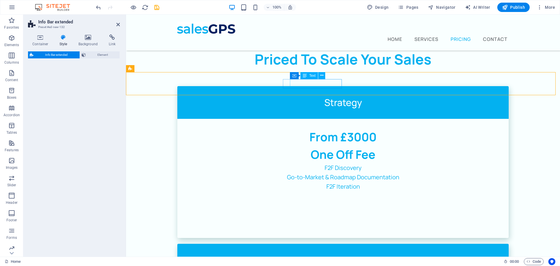
select select "rem"
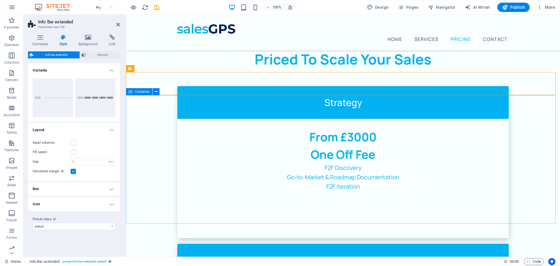
scroll to position [1067, 0]
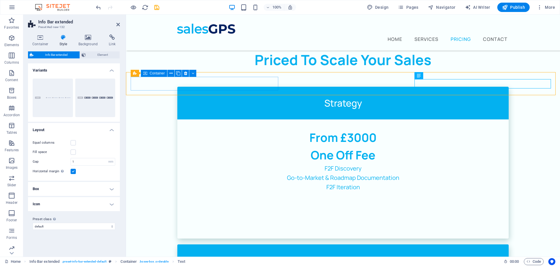
click at [119, 21] on h2 "Info Bar extended" at bounding box center [79, 21] width 82 height 5
click at [118, 25] on icon at bounding box center [118, 24] width 4 height 5
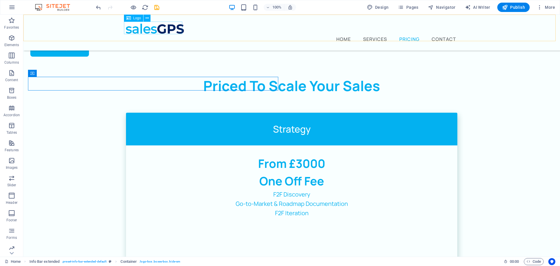
scroll to position [1094, 0]
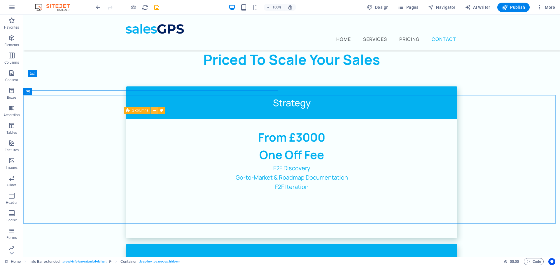
click at [152, 112] on button at bounding box center [154, 110] width 7 height 7
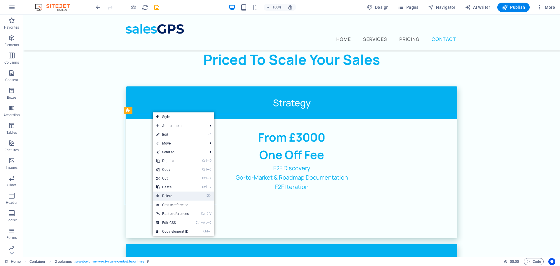
click at [177, 196] on link "⌦ Delete" at bounding box center [172, 195] width 39 height 9
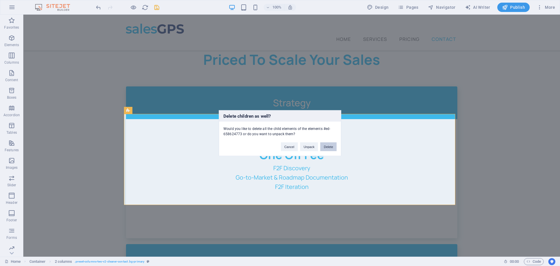
click at [332, 146] on button "Delete" at bounding box center [328, 146] width 16 height 9
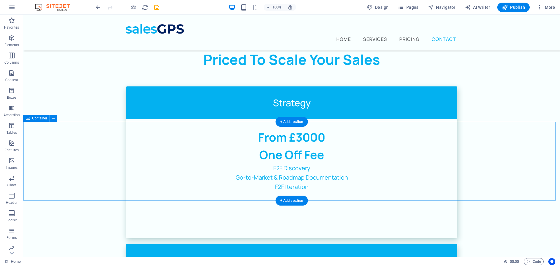
scroll to position [1067, 0]
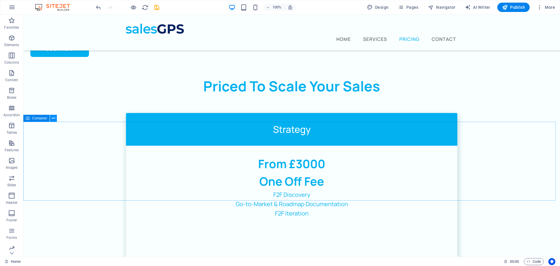
click at [53, 117] on icon at bounding box center [53, 118] width 3 height 6
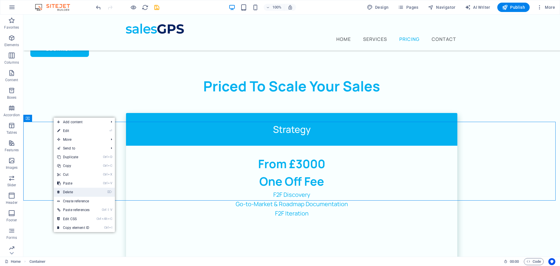
drag, startPoint x: 77, startPoint y: 191, endPoint x: 54, endPoint y: 176, distance: 27.5
click at [77, 191] on link "⌦ Delete" at bounding box center [73, 192] width 39 height 9
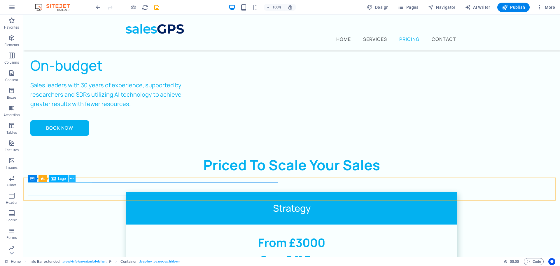
click at [73, 176] on icon at bounding box center [71, 178] width 3 height 6
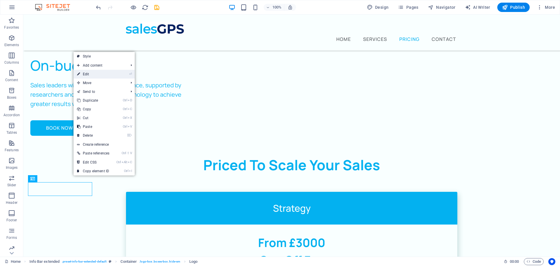
click at [90, 73] on link "⏎ Edit" at bounding box center [93, 74] width 39 height 9
select select "px"
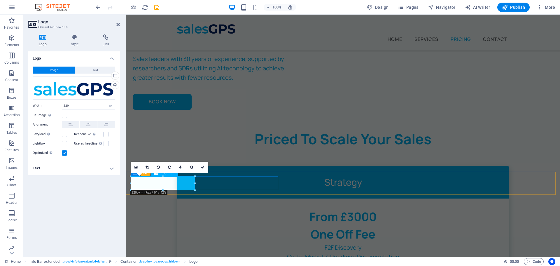
scroll to position [968, 0]
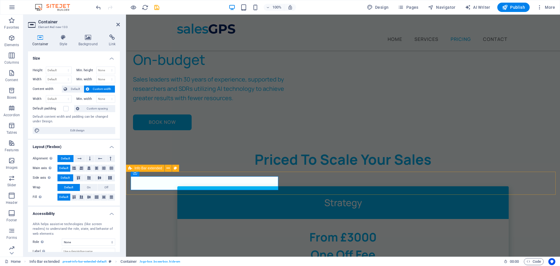
click at [145, 167] on span "Info Bar extended" at bounding box center [149, 168] width 28 height 4
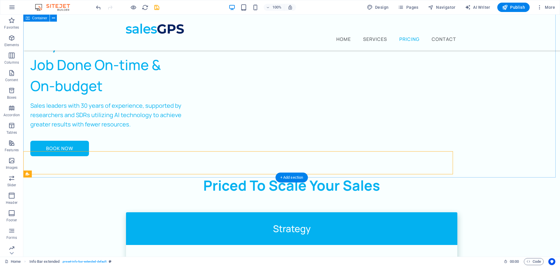
scroll to position [988, 0]
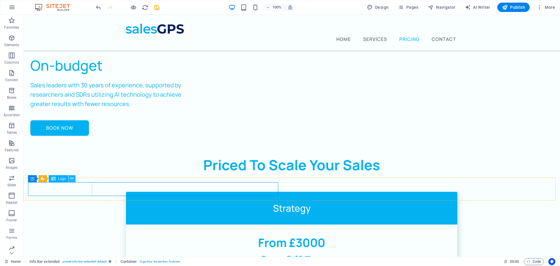
click at [73, 178] on icon at bounding box center [71, 178] width 3 height 6
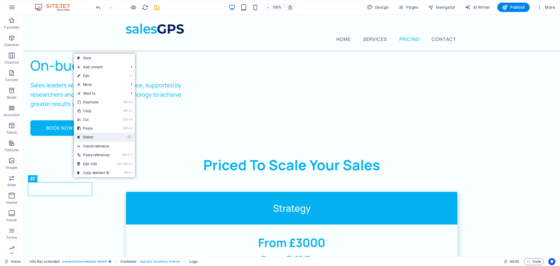
click at [102, 133] on link "⌦ Delete" at bounding box center [93, 137] width 39 height 9
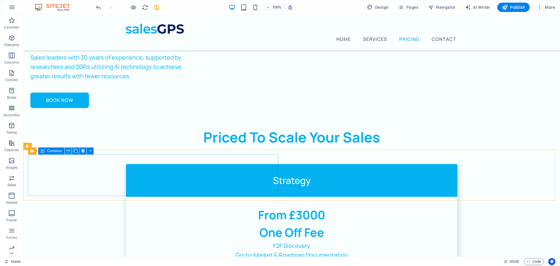
click at [69, 151] on icon at bounding box center [68, 151] width 3 height 6
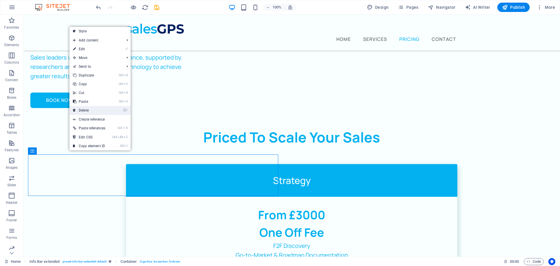
click at [91, 108] on link "⌦ Delete" at bounding box center [88, 110] width 39 height 9
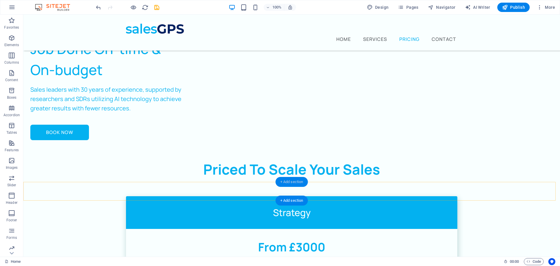
click at [297, 180] on div "+ Add section" at bounding box center [292, 182] width 32 height 10
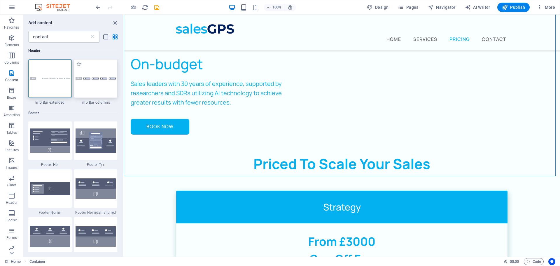
click at [102, 88] on div at bounding box center [95, 78] width 43 height 39
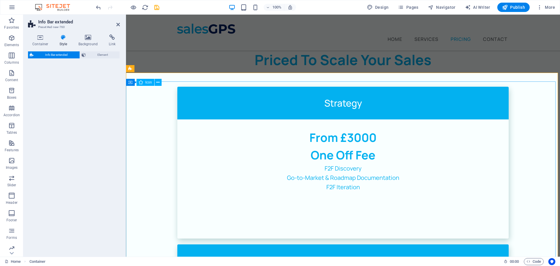
select select "rem"
select select "preset-info-bar-extended-equal-columns"
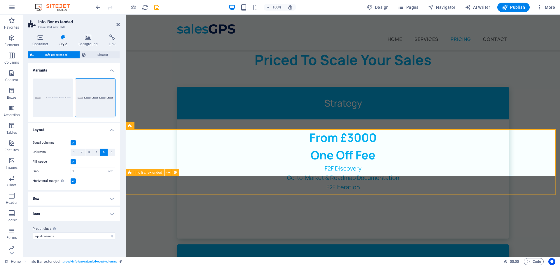
scroll to position [1010, 0]
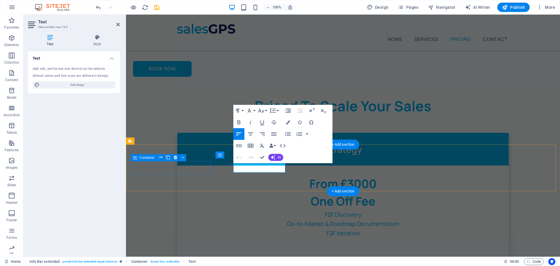
scroll to position [995, 0]
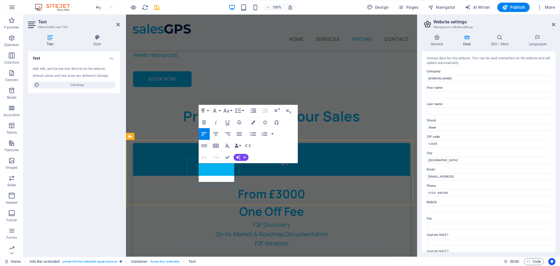
scroll to position [1038, 0]
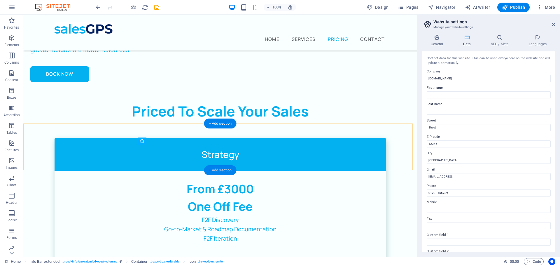
click at [212, 168] on div "+ Add section" at bounding box center [220, 170] width 32 height 10
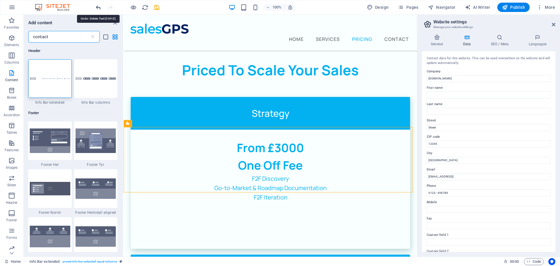
click at [97, 197] on icon "undo" at bounding box center [146, 201] width 261 height 9
click at [116, 21] on icon "close panel" at bounding box center [115, 23] width 7 height 7
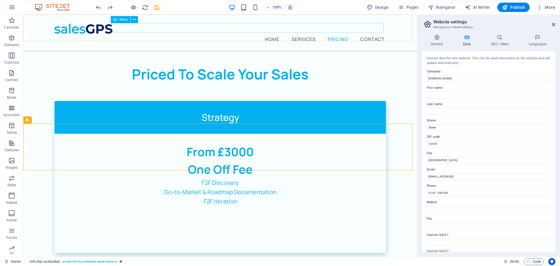
scroll to position [1006, 0]
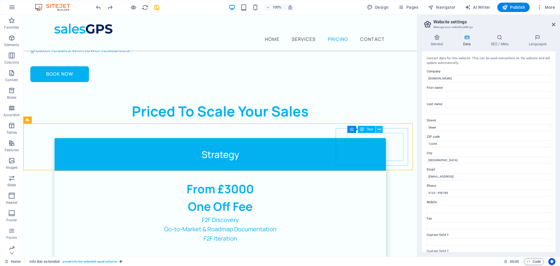
click at [381, 127] on icon at bounding box center [379, 129] width 3 height 6
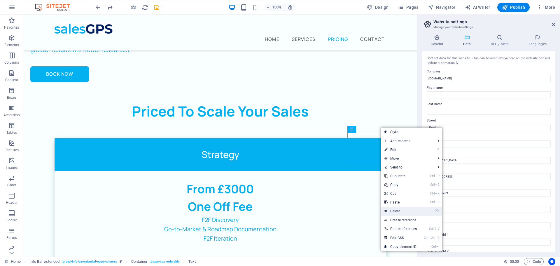
click at [398, 208] on link "⌦ Delete" at bounding box center [400, 211] width 39 height 9
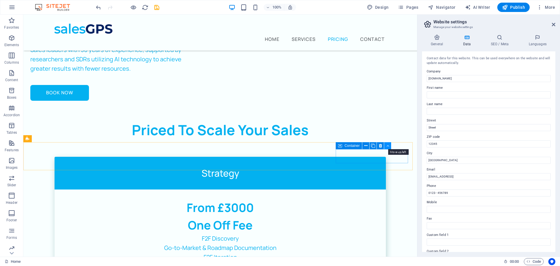
click at [389, 145] on icon at bounding box center [388, 146] width 3 height 6
click at [381, 146] on icon at bounding box center [380, 146] width 3 height 6
click at [361, 146] on icon at bounding box center [361, 146] width 3 height 6
click at [332, 143] on button at bounding box center [329, 143] width 7 height 7
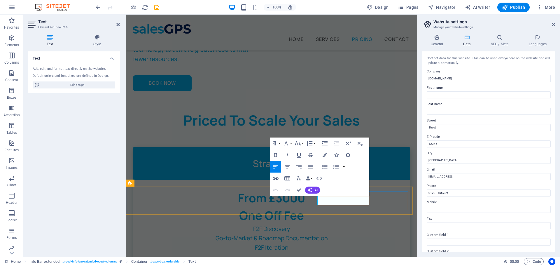
click at [468, 177] on input "3e2766b889bc335037a9706f76762d@cpanel.local" at bounding box center [489, 176] width 124 height 7
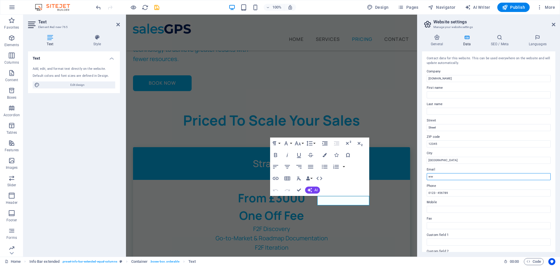
type input "w"
type input "[EMAIL_ADDRESS][DOMAIN_NAME]"
click at [451, 143] on input "12345" at bounding box center [489, 143] width 124 height 7
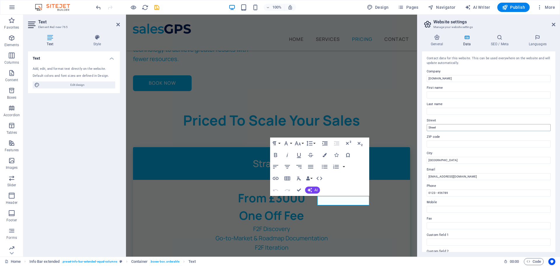
click at [444, 131] on div "Contact data for this website. This can be used everywhere on the website and w…" at bounding box center [488, 151] width 133 height 200
click at [443, 129] on input "Street" at bounding box center [489, 127] width 124 height 7
click at [326, 153] on icon "button" at bounding box center [325, 155] width 4 height 4
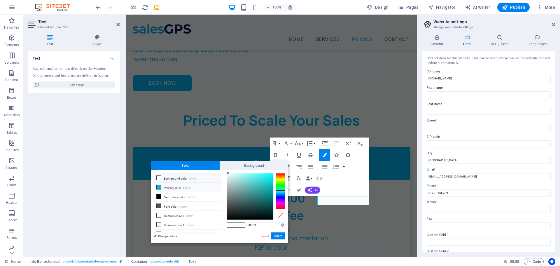
click at [165, 190] on li "Primary color #03b1f0" at bounding box center [187, 187] width 67 height 9
type input "#03b1f0"
click at [278, 238] on button "Apply" at bounding box center [278, 235] width 15 height 7
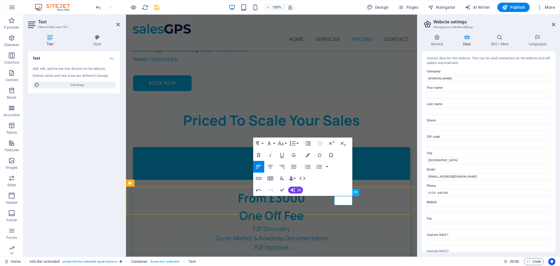
click at [438, 160] on input "Berlin" at bounding box center [489, 160] width 124 height 7
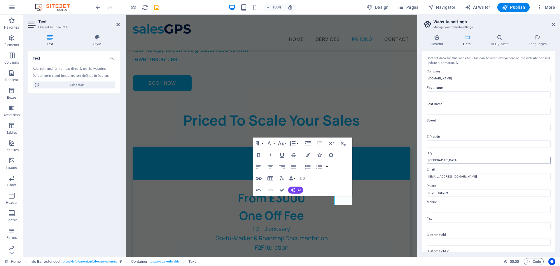
click at [438, 160] on input "Berlin" at bounding box center [489, 160] width 124 height 7
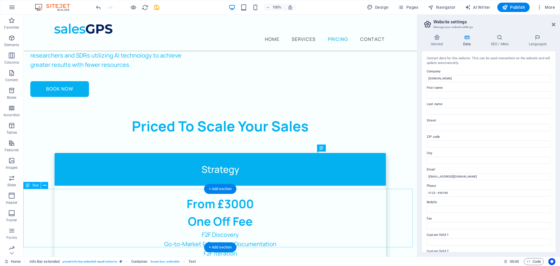
scroll to position [987, 0]
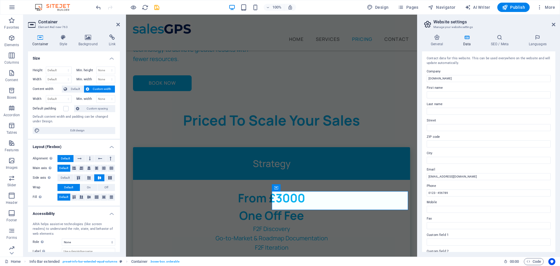
click at [114, 25] on header "Container Element #ed-new-763" at bounding box center [74, 22] width 92 height 15
click at [115, 24] on h2 "Container" at bounding box center [79, 21] width 82 height 5
click at [118, 25] on icon at bounding box center [118, 24] width 4 height 5
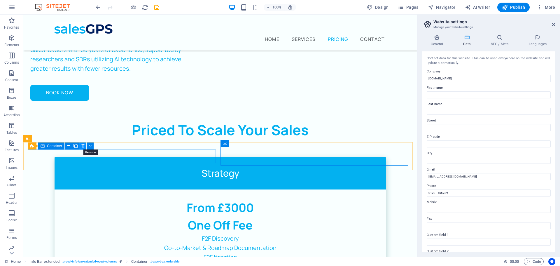
click at [83, 144] on icon at bounding box center [82, 146] width 3 height 6
click at [67, 138] on button at bounding box center [65, 138] width 7 height 7
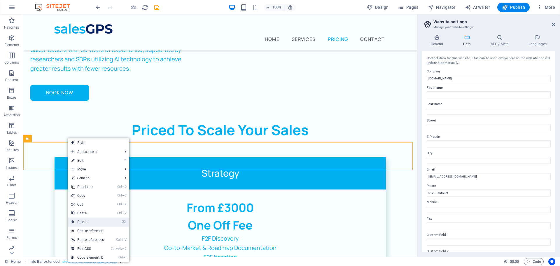
click at [89, 219] on link "⌦ Delete" at bounding box center [87, 221] width 39 height 9
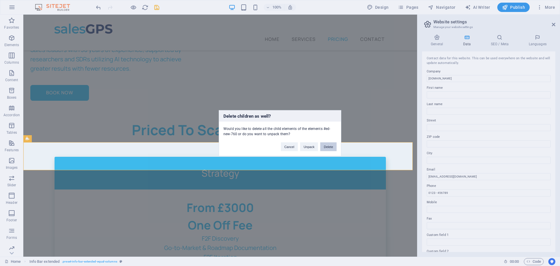
click at [334, 145] on button "Delete" at bounding box center [328, 146] width 16 height 9
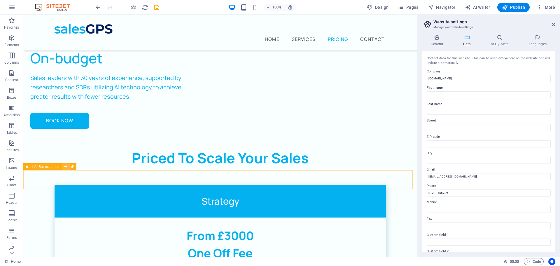
click at [66, 167] on icon at bounding box center [65, 167] width 3 height 6
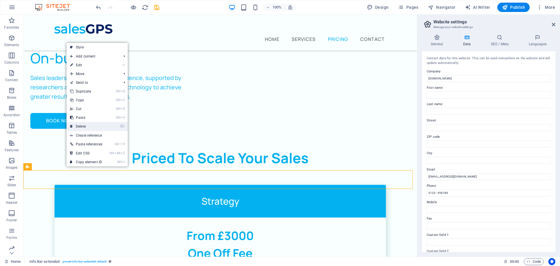
click at [95, 123] on link "⌦ Delete" at bounding box center [86, 126] width 39 height 9
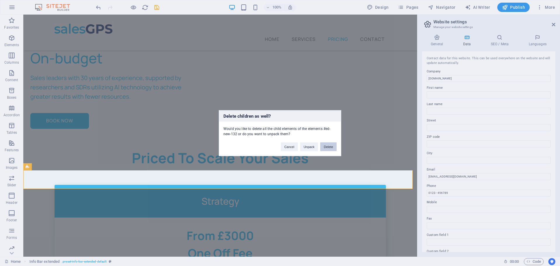
click at [330, 145] on button "Delete" at bounding box center [328, 146] width 16 height 9
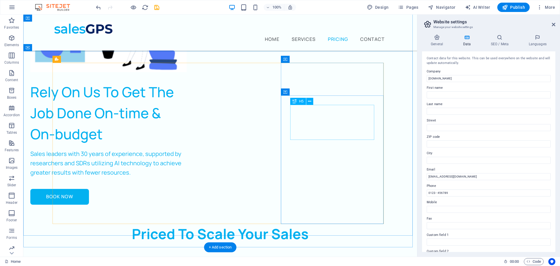
scroll to position [882, 0]
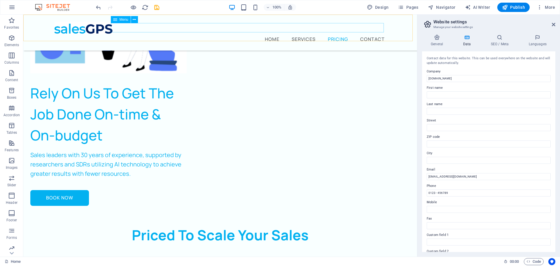
click at [374, 34] on nav "Home Services Pricing Contact" at bounding box center [221, 38] width 332 height 9
drag, startPoint x: 550, startPoint y: 27, endPoint x: 550, endPoint y: 25, distance: 2.9
click at [550, 25] on header "Website settings Manage your website settings" at bounding box center [489, 22] width 132 height 15
click at [552, 25] on header "Website settings Manage your website settings" at bounding box center [489, 22] width 132 height 15
click at [553, 26] on icon at bounding box center [554, 24] width 4 height 5
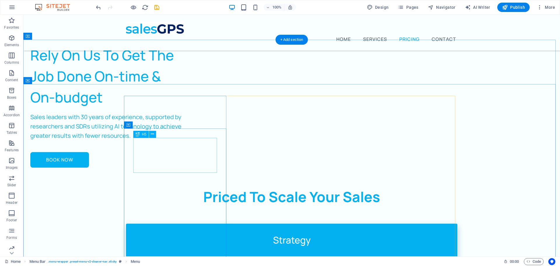
scroll to position [965, 0]
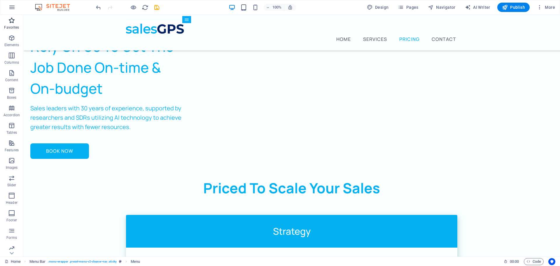
click at [10, 26] on p "Favorites" at bounding box center [11, 27] width 15 height 5
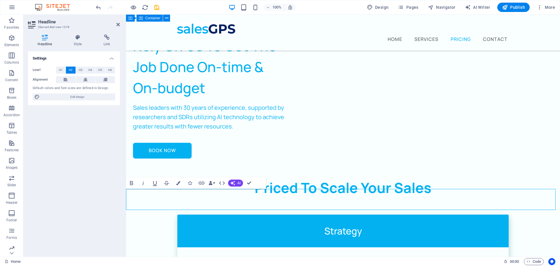
scroll to position [939, 0]
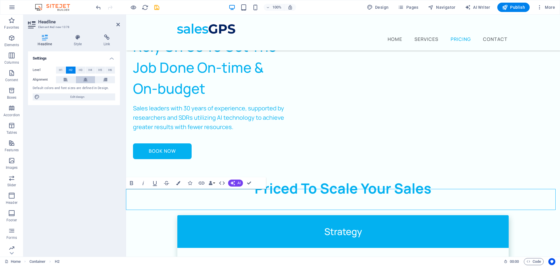
click at [86, 77] on icon at bounding box center [85, 79] width 4 height 7
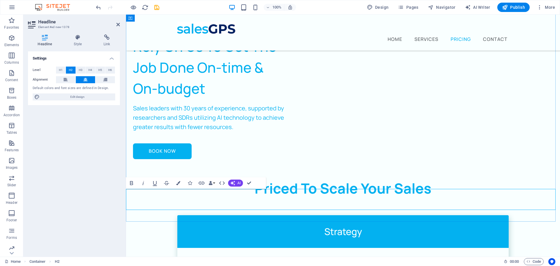
click at [176, 183] on button "Colors" at bounding box center [178, 183] width 11 height 12
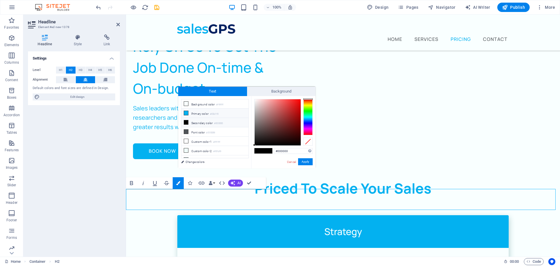
click at [186, 113] on icon at bounding box center [186, 113] width 4 height 4
type input "#03b1f0"
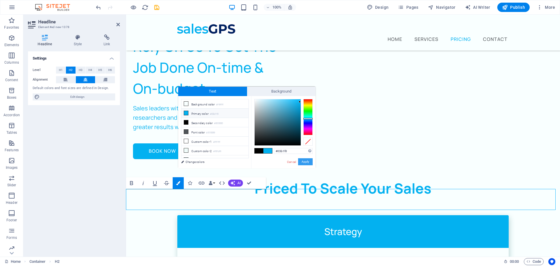
click at [307, 161] on button "Apply" at bounding box center [305, 161] width 15 height 7
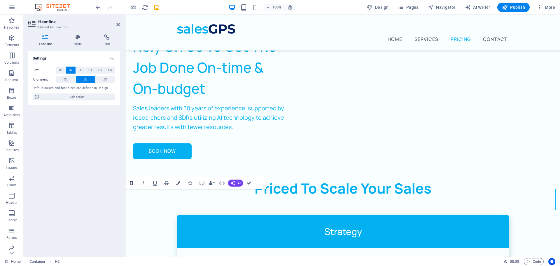
click at [133, 182] on icon "button" at bounding box center [131, 182] width 7 height 7
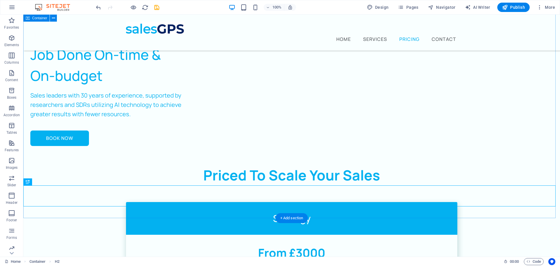
scroll to position [986, 0]
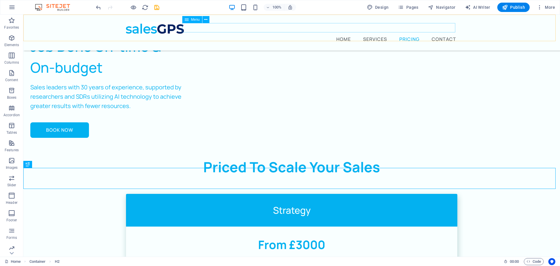
click at [444, 34] on nav "Home Services Pricing Contact" at bounding box center [292, 38] width 332 height 9
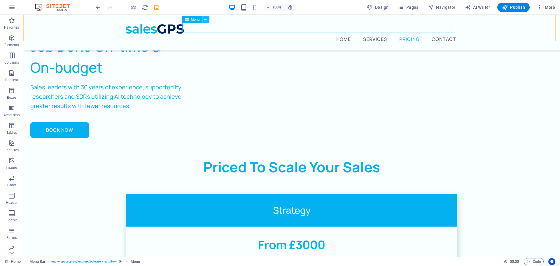
click at [207, 19] on icon at bounding box center [205, 20] width 3 height 6
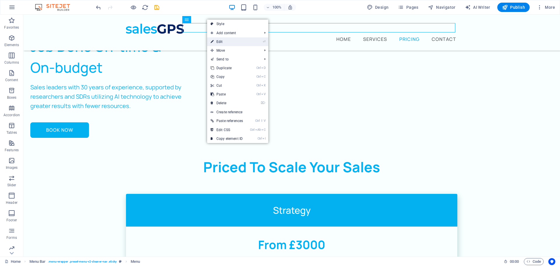
click at [222, 39] on link "⏎ Edit" at bounding box center [226, 41] width 39 height 9
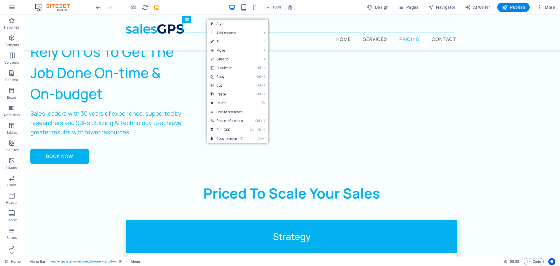
select select
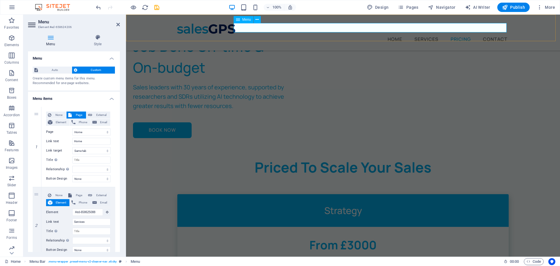
click at [493, 34] on nav "Home Services Pricing Contact" at bounding box center [343, 38] width 332 height 9
click at [57, 70] on span "Auto" at bounding box center [55, 70] width 30 height 7
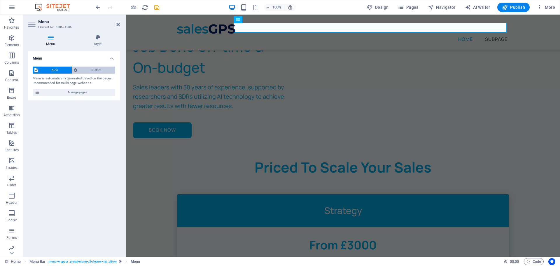
click at [80, 69] on span "Custom" at bounding box center [96, 70] width 34 height 7
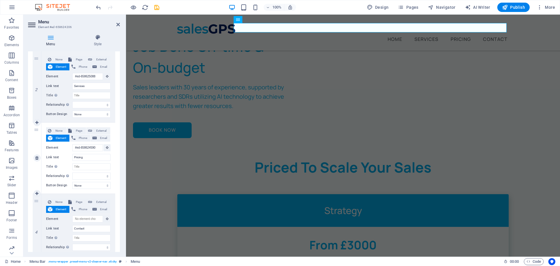
scroll to position [165, 0]
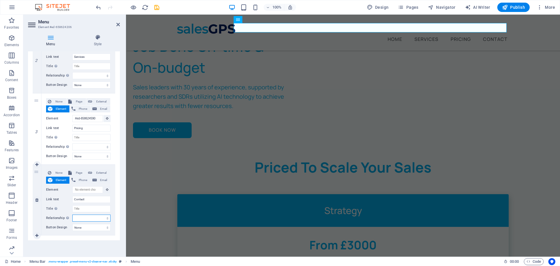
click at [88, 220] on select "alternate author bookmark external help license next nofollow noreferrer noopen…" at bounding box center [91, 217] width 38 height 7
click at [510, 5] on span "Publish" at bounding box center [513, 7] width 23 height 6
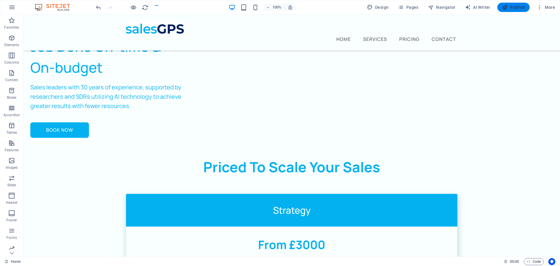
click at [511, 7] on span "Publish" at bounding box center [513, 7] width 23 height 6
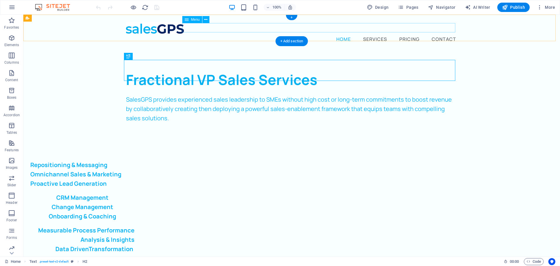
click at [400, 34] on nav "Home Services Pricing Contact" at bounding box center [292, 38] width 332 height 9
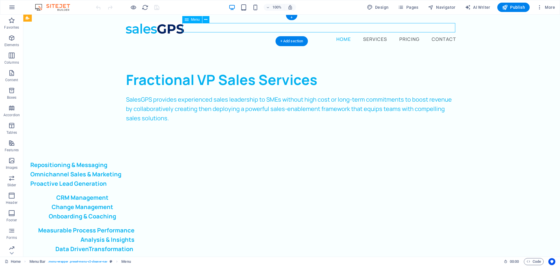
click at [400, 34] on nav "Home Services Pricing Contact" at bounding box center [292, 38] width 332 height 9
select select
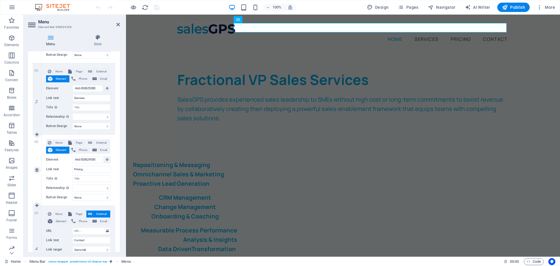
scroll to position [174, 0]
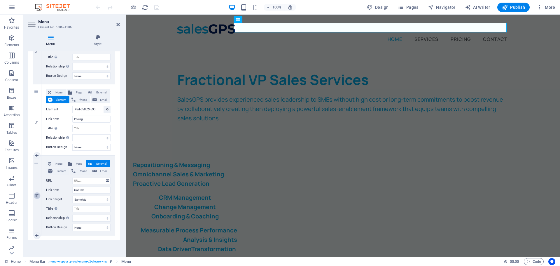
click at [36, 195] on icon at bounding box center [36, 195] width 3 height 4
select select
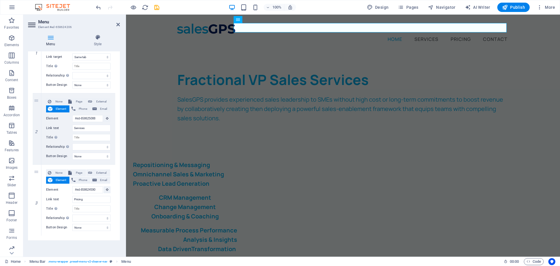
scroll to position [94, 0]
drag, startPoint x: 118, startPoint y: 26, endPoint x: 95, endPoint y: 12, distance: 26.6
click at [118, 26] on icon at bounding box center [118, 24] width 4 height 5
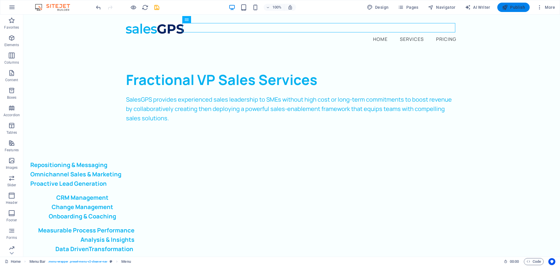
click at [520, 5] on span "Publish" at bounding box center [513, 7] width 23 height 6
